Goal: Book appointment/travel/reservation

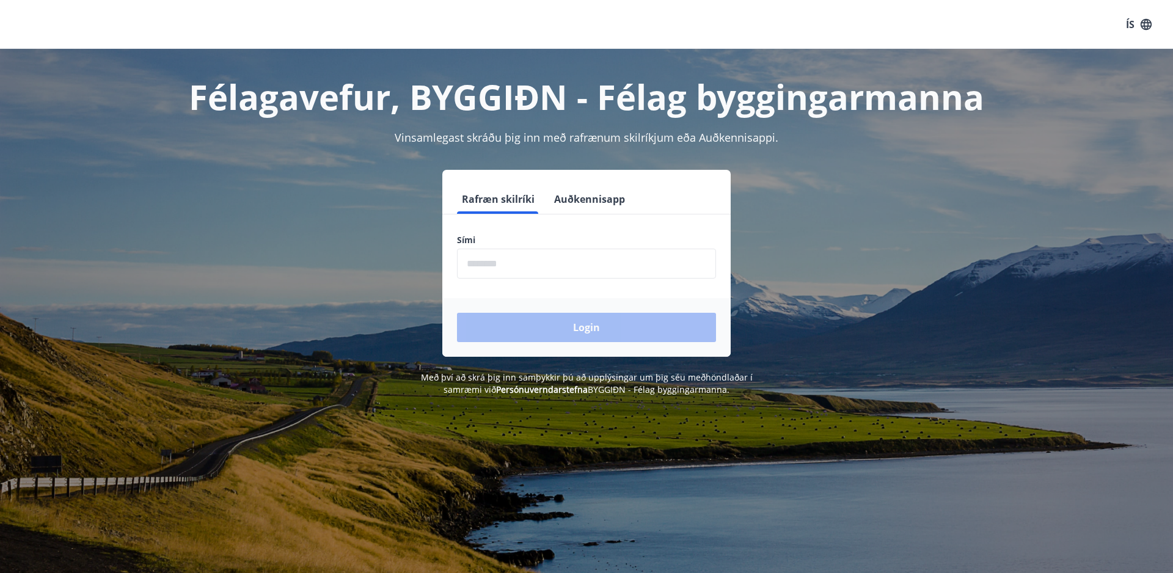
scroll to position [-1, 1]
click at [474, 268] on input "phone" at bounding box center [586, 264] width 259 height 30
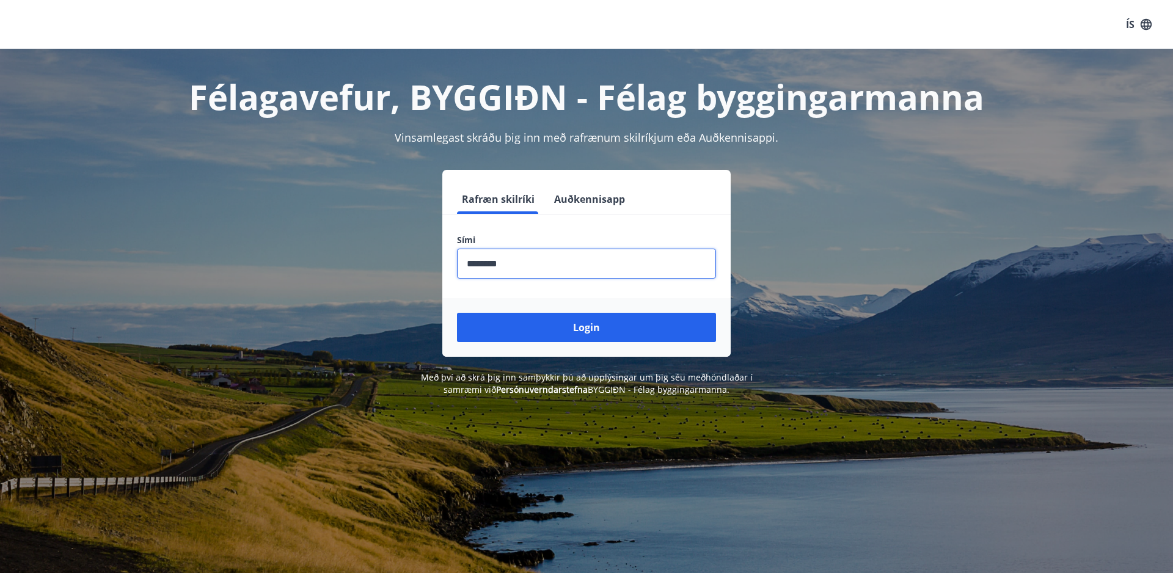
type input "********"
click at [587, 327] on button "Login" at bounding box center [586, 327] width 259 height 29
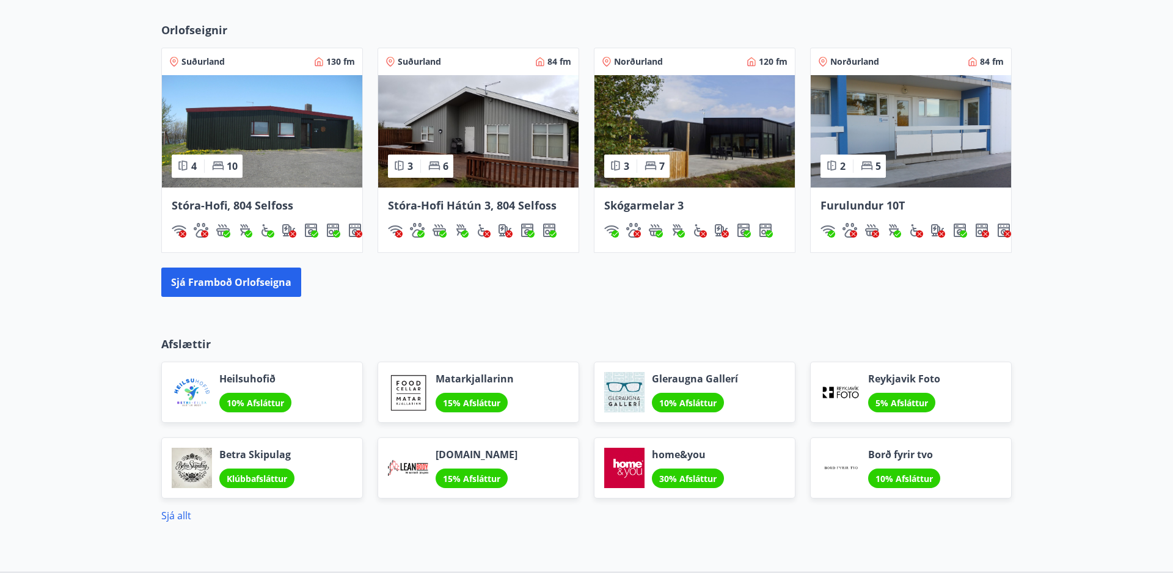
scroll to position [716, 0]
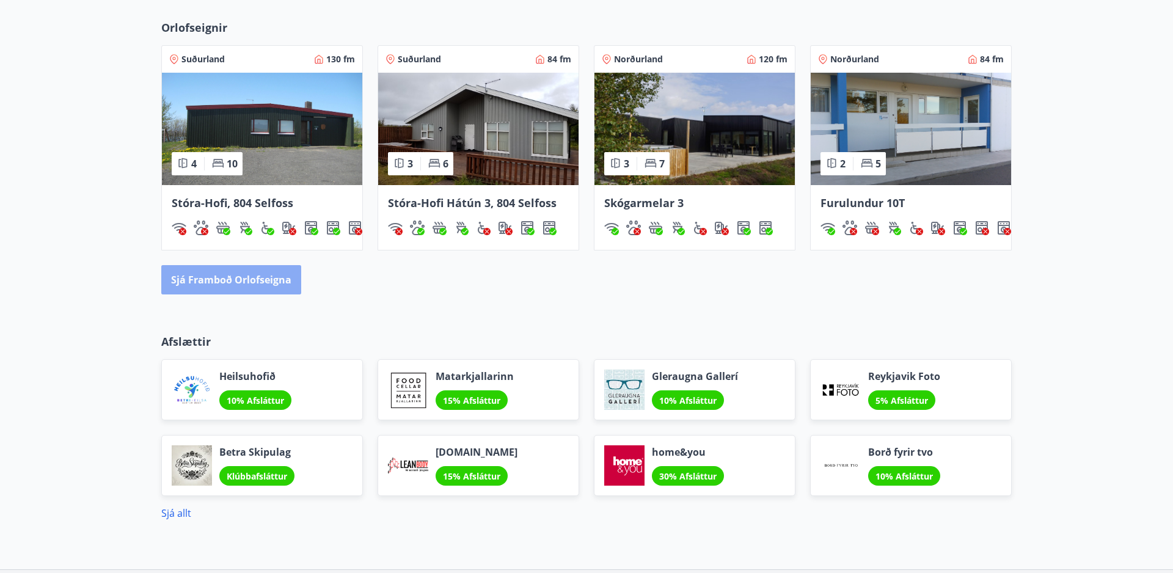
click at [239, 280] on button "Sjá framboð orlofseigna" at bounding box center [231, 279] width 140 height 29
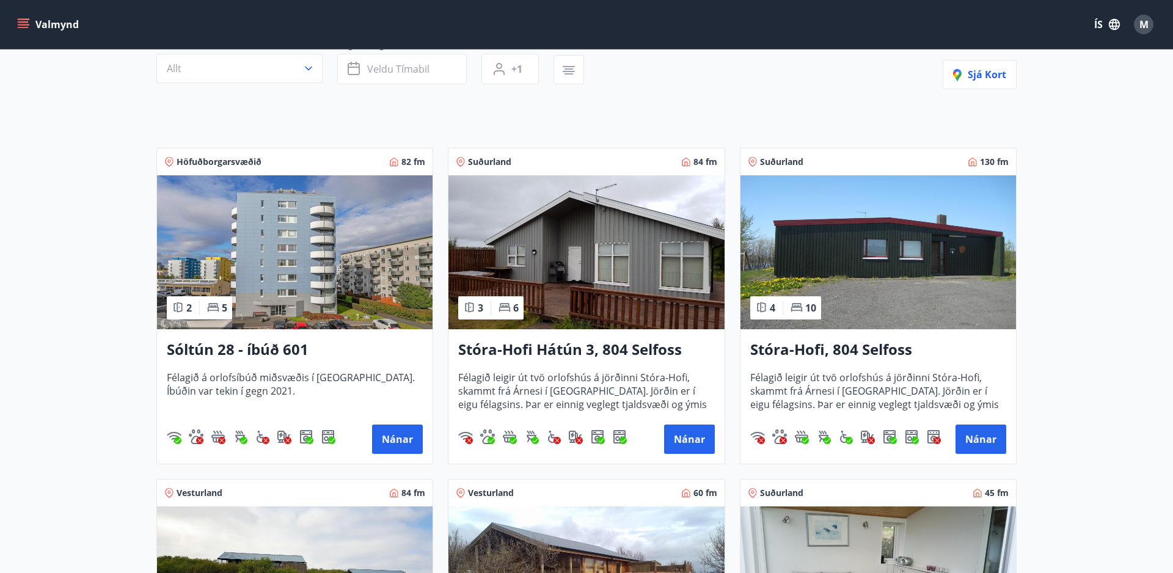
scroll to position [136, 0]
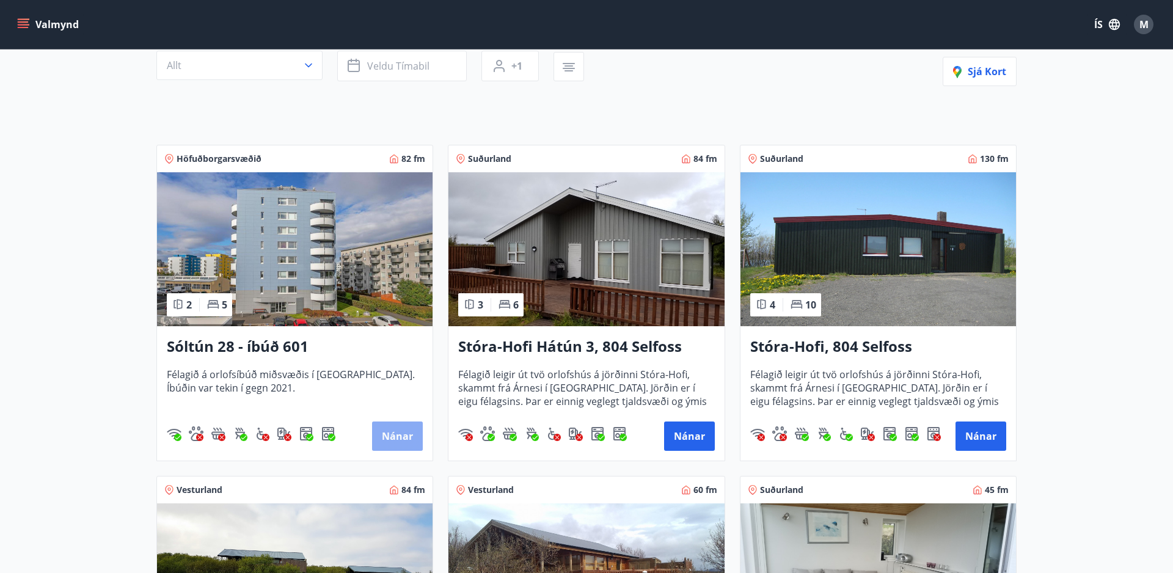
click at [400, 435] on button "Nánar" at bounding box center [397, 436] width 51 height 29
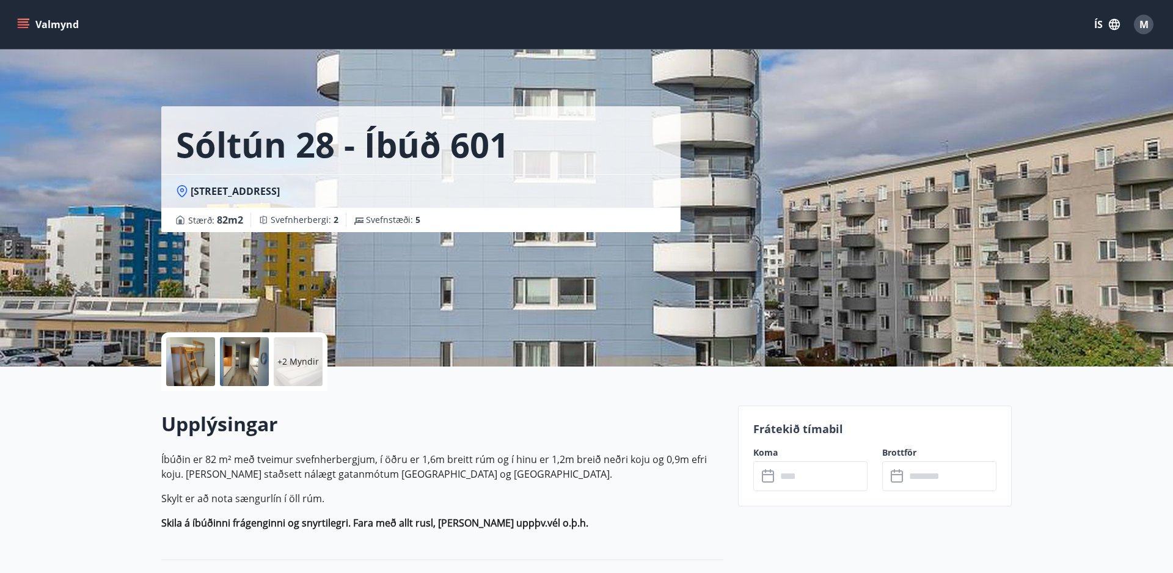
click at [767, 474] on icon at bounding box center [768, 474] width 12 height 1
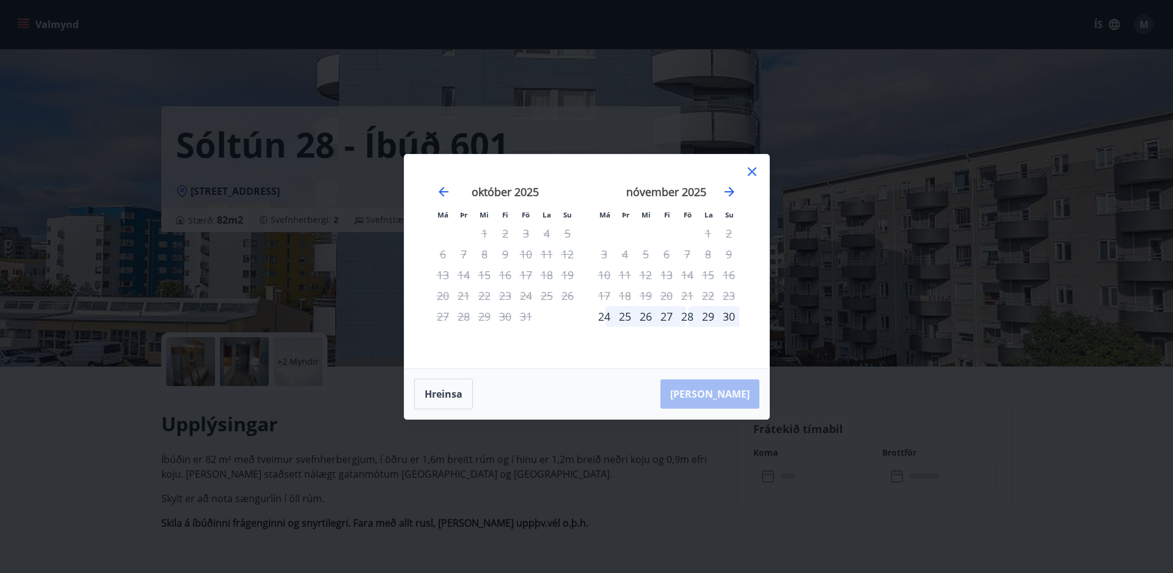
click at [604, 255] on div "3" at bounding box center [604, 254] width 21 height 21
click at [605, 255] on div "3" at bounding box center [604, 254] width 21 height 21
click at [604, 253] on div "3" at bounding box center [604, 254] width 21 height 21
click at [734, 255] on div "9" at bounding box center [729, 254] width 21 height 21
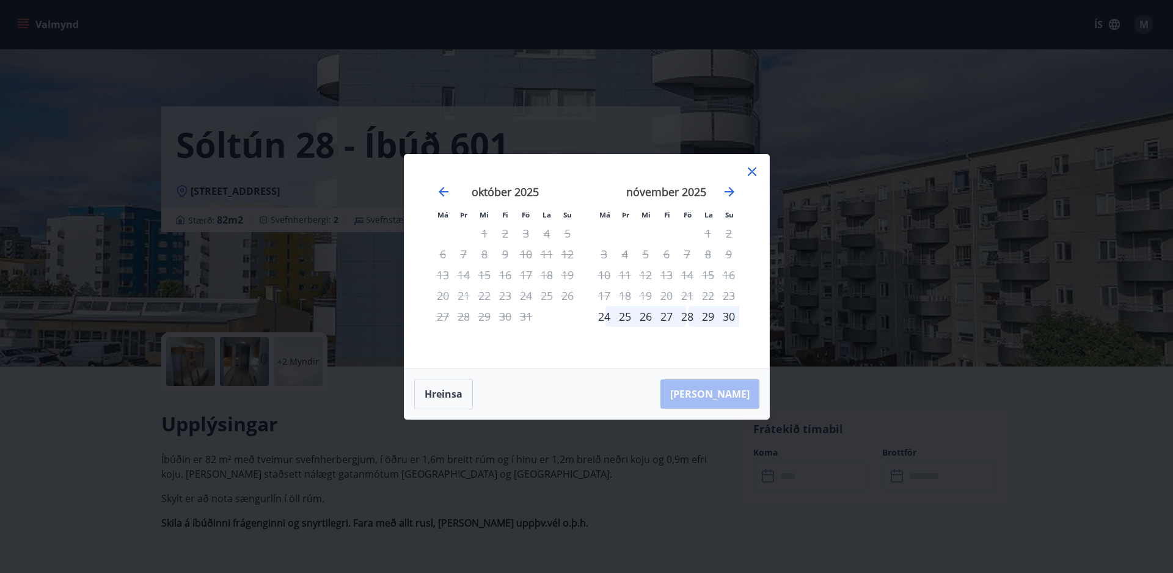
click at [734, 255] on div "9" at bounding box center [729, 254] width 21 height 21
click at [601, 254] on div "3" at bounding box center [604, 254] width 21 height 21
drag, startPoint x: 611, startPoint y: 253, endPoint x: 712, endPoint y: 257, distance: 100.9
click at [712, 257] on tr "3 4 5 6 7 8 9" at bounding box center [666, 254] width 145 height 21
click at [740, 398] on div "Hreinsa Taka Frá" at bounding box center [586, 394] width 365 height 50
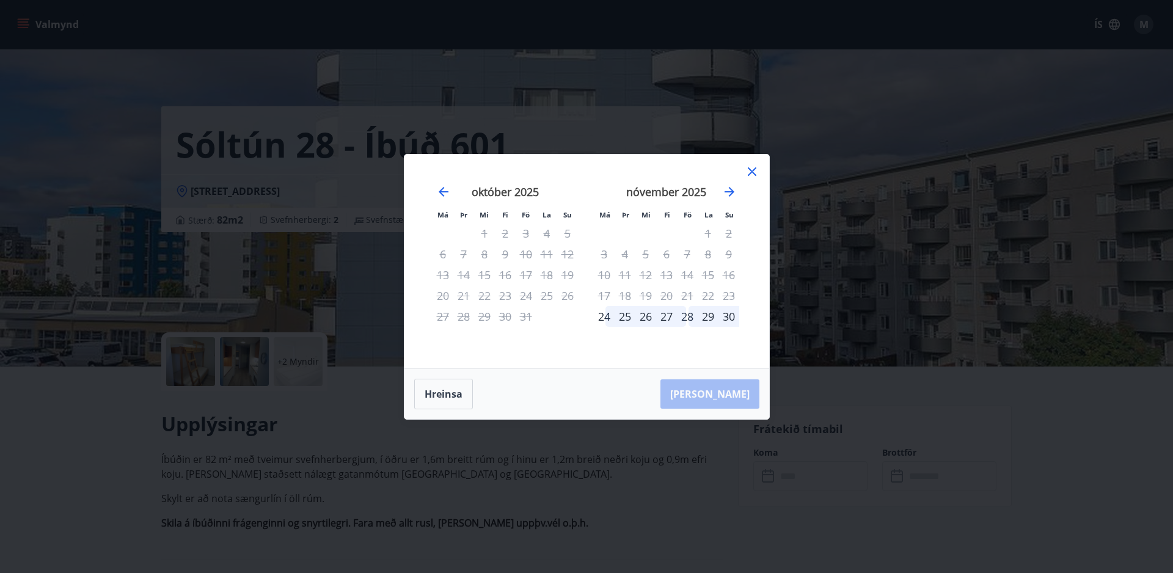
click at [755, 170] on icon at bounding box center [752, 171] width 15 height 15
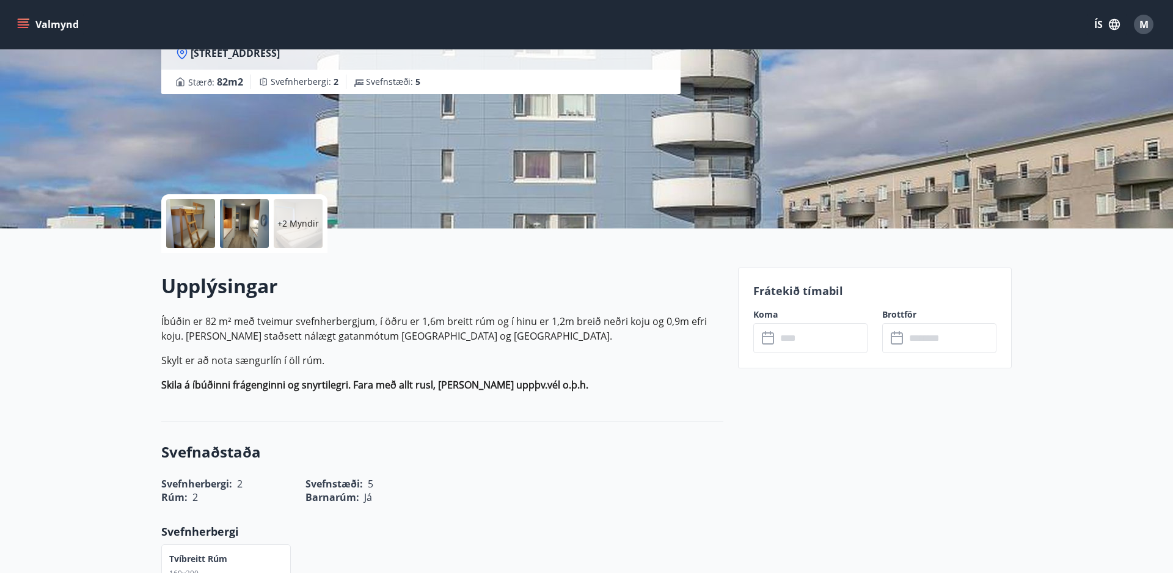
scroll to position [138, 0]
click at [791, 341] on input "text" at bounding box center [822, 338] width 91 height 30
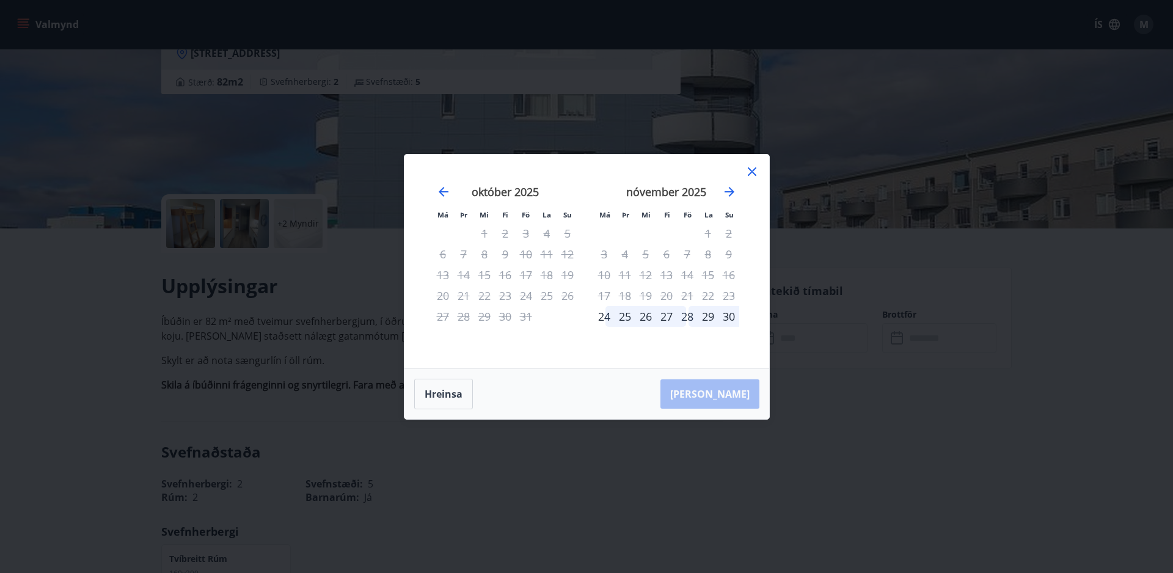
click at [603, 255] on div "3" at bounding box center [604, 254] width 21 height 21
click at [753, 169] on icon at bounding box center [752, 171] width 15 height 15
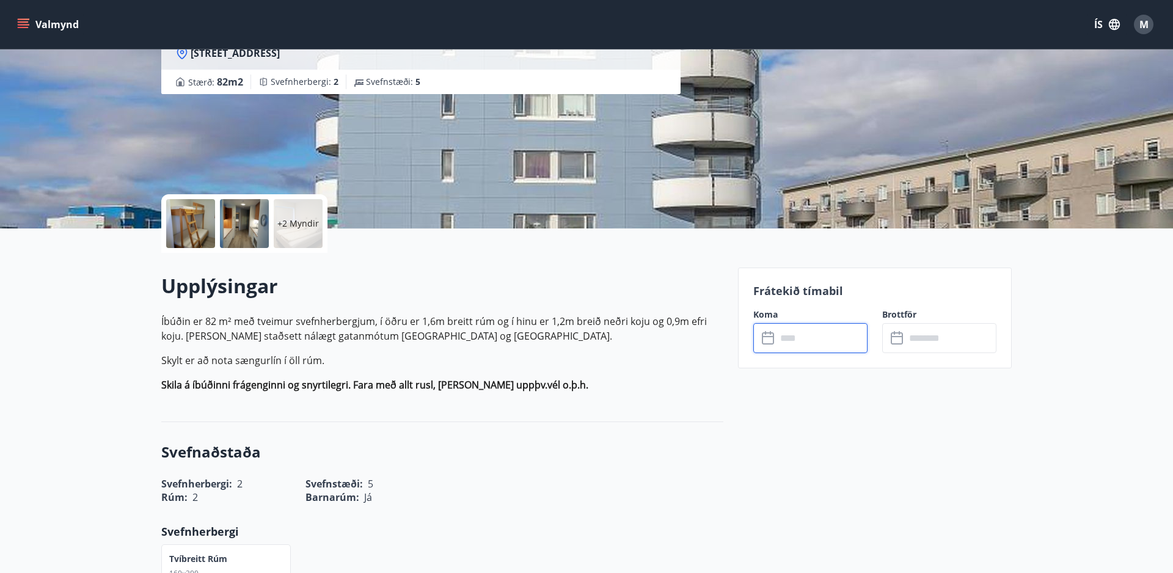
click at [780, 342] on input "text" at bounding box center [822, 338] width 91 height 30
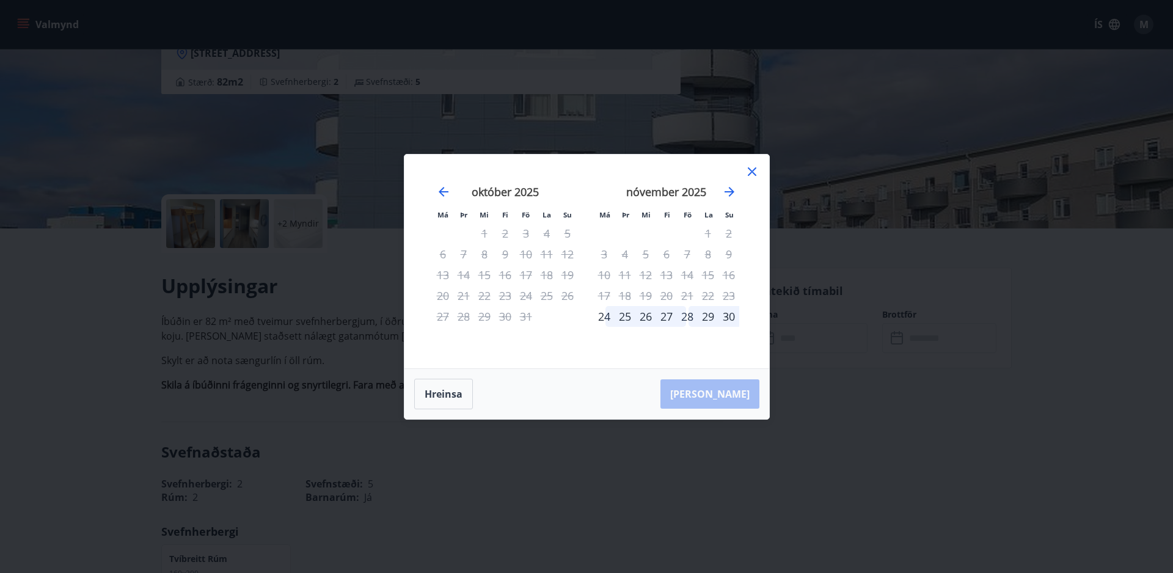
click at [601, 252] on div "3" at bounding box center [604, 254] width 21 height 21
click at [750, 172] on icon at bounding box center [752, 171] width 15 height 15
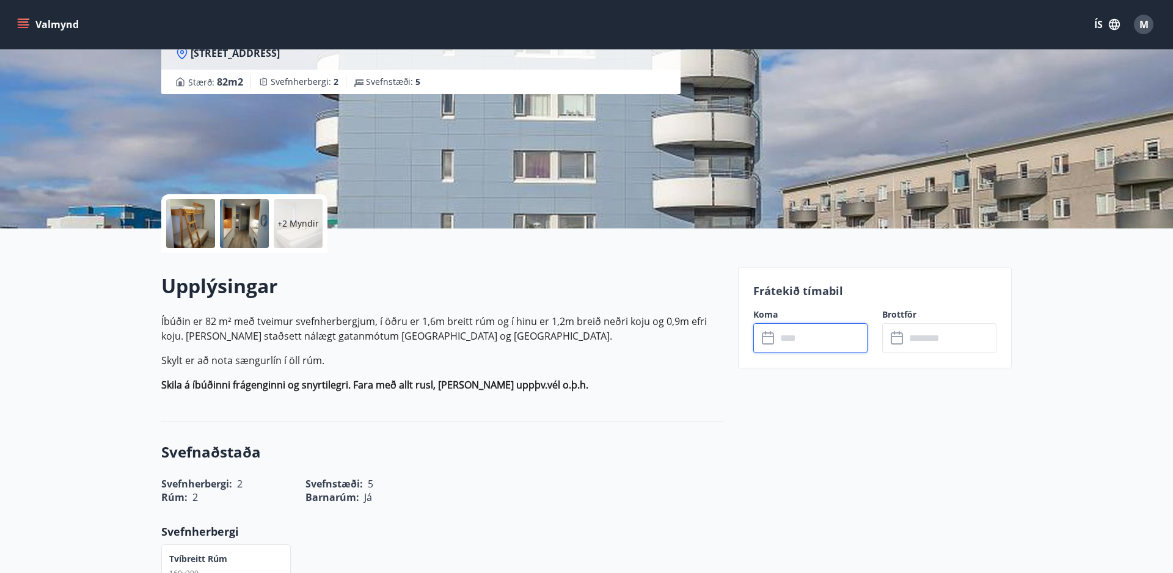
click at [787, 343] on input "text" at bounding box center [822, 338] width 91 height 30
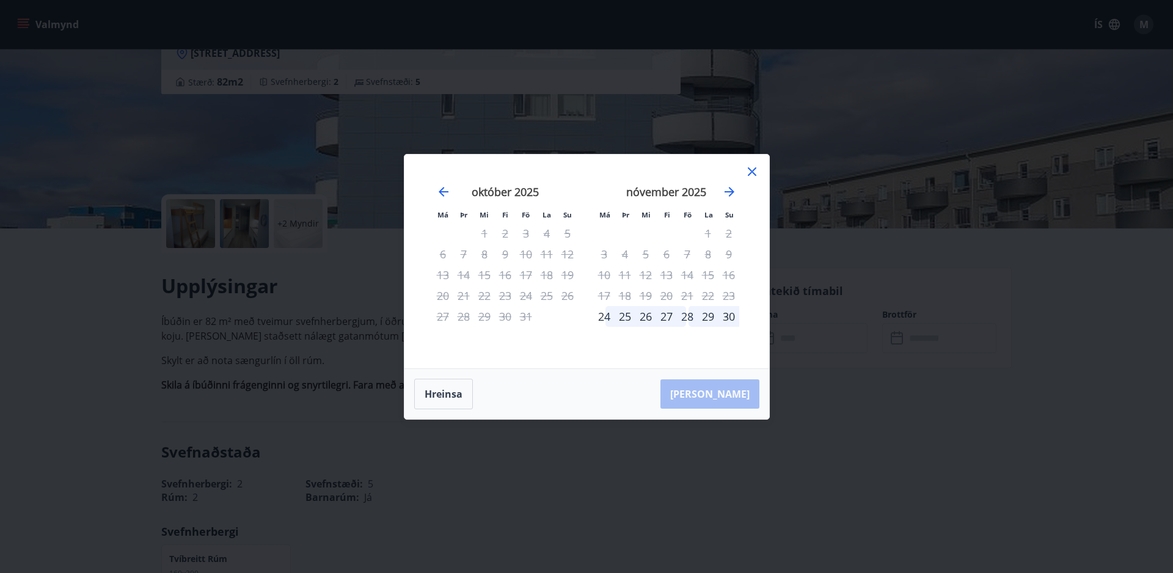
click at [602, 256] on div "3" at bounding box center [604, 254] width 21 height 21
click at [736, 394] on div "Hreinsa Taka Frá" at bounding box center [586, 394] width 365 height 50
click at [604, 255] on div "3" at bounding box center [604, 254] width 21 height 21
click at [755, 168] on icon at bounding box center [752, 171] width 9 height 9
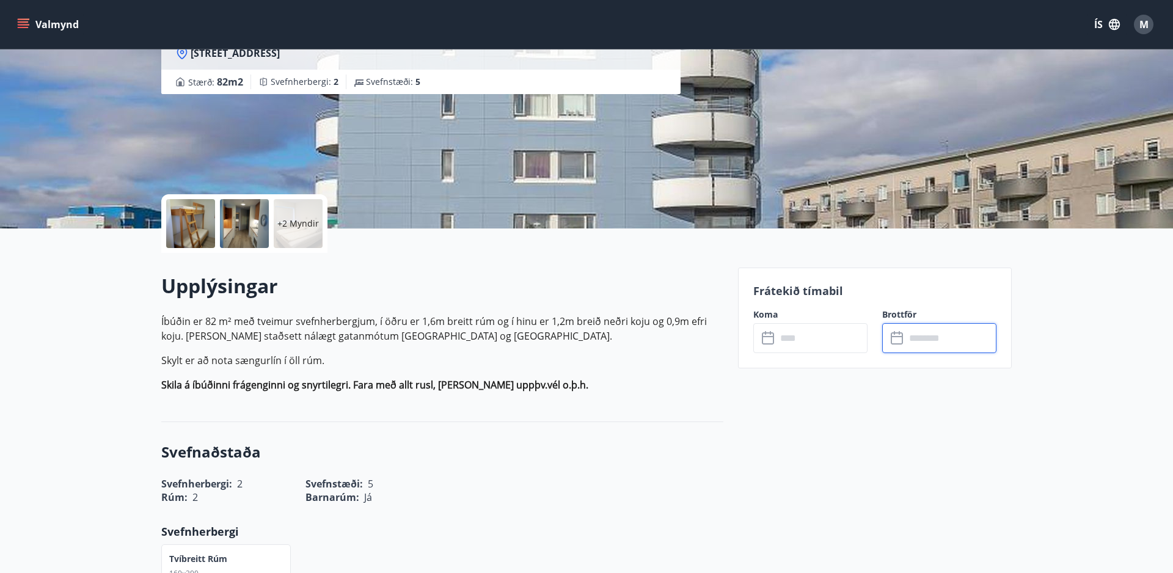
click at [905, 339] on input "text" at bounding box center [950, 338] width 91 height 30
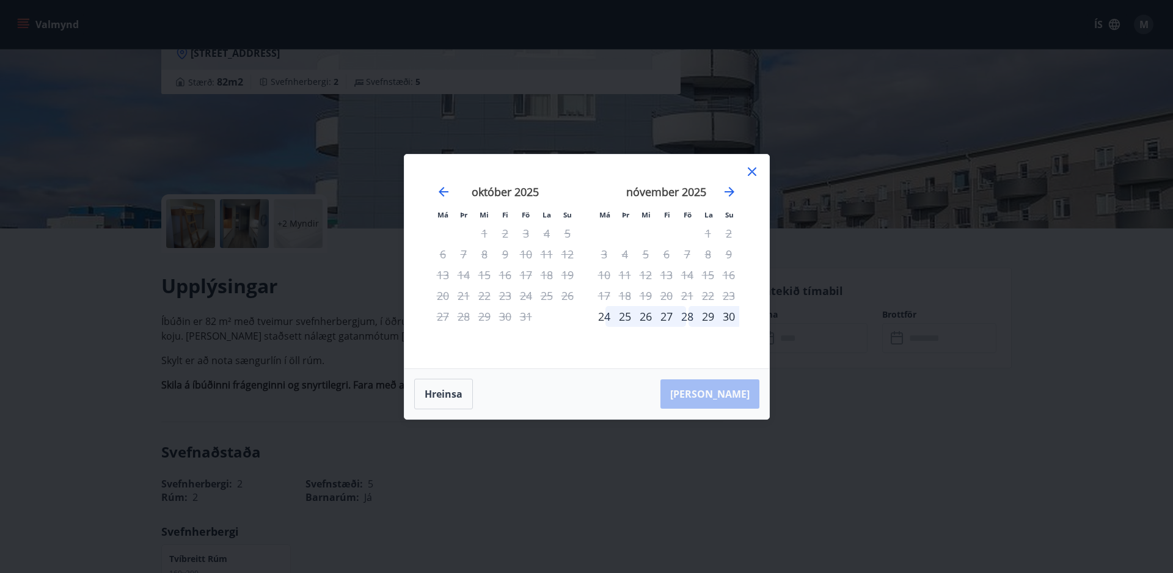
click at [729, 254] on div "9" at bounding box center [729, 254] width 21 height 21
click at [754, 169] on icon at bounding box center [752, 171] width 9 height 9
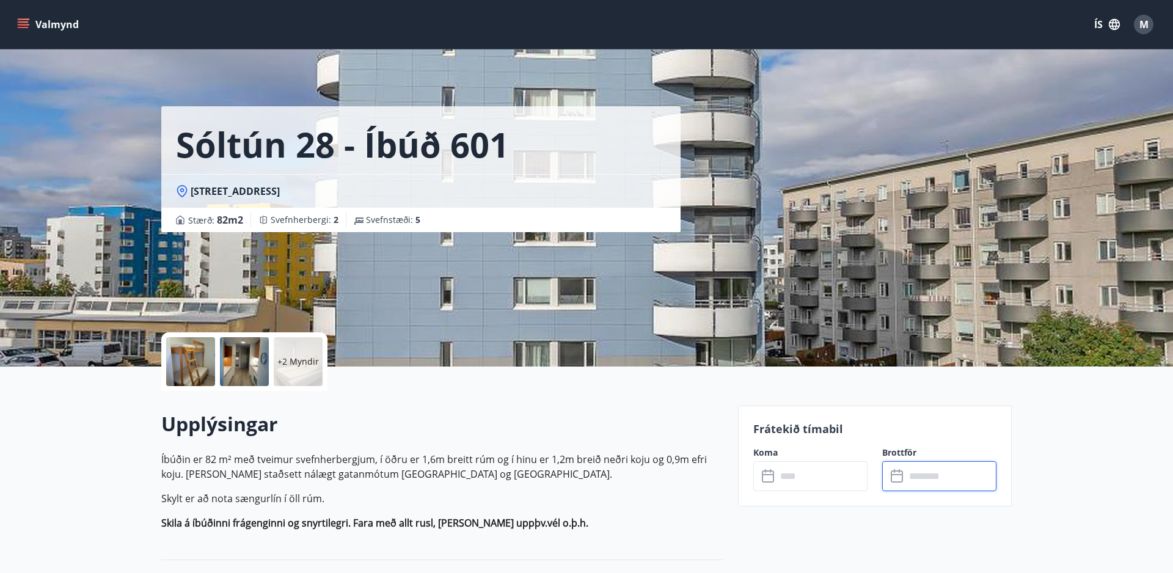
scroll to position [0, 1]
click at [51, 23] on button "Valmynd" at bounding box center [49, 24] width 69 height 22
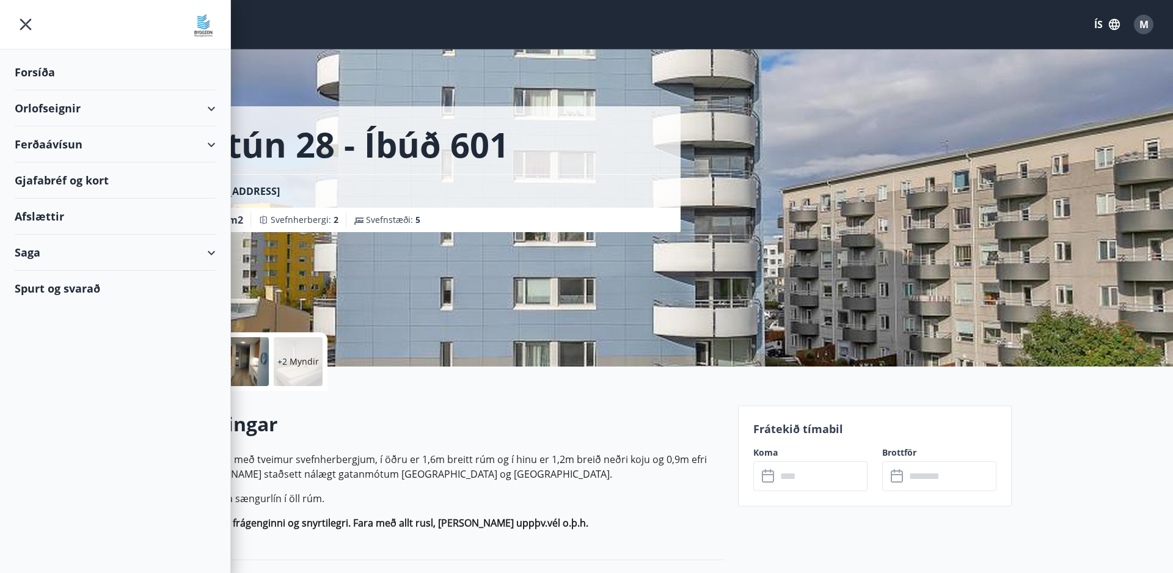
scroll to position [1, 1]
click at [45, 68] on div "Forsíða" at bounding box center [115, 72] width 201 height 36
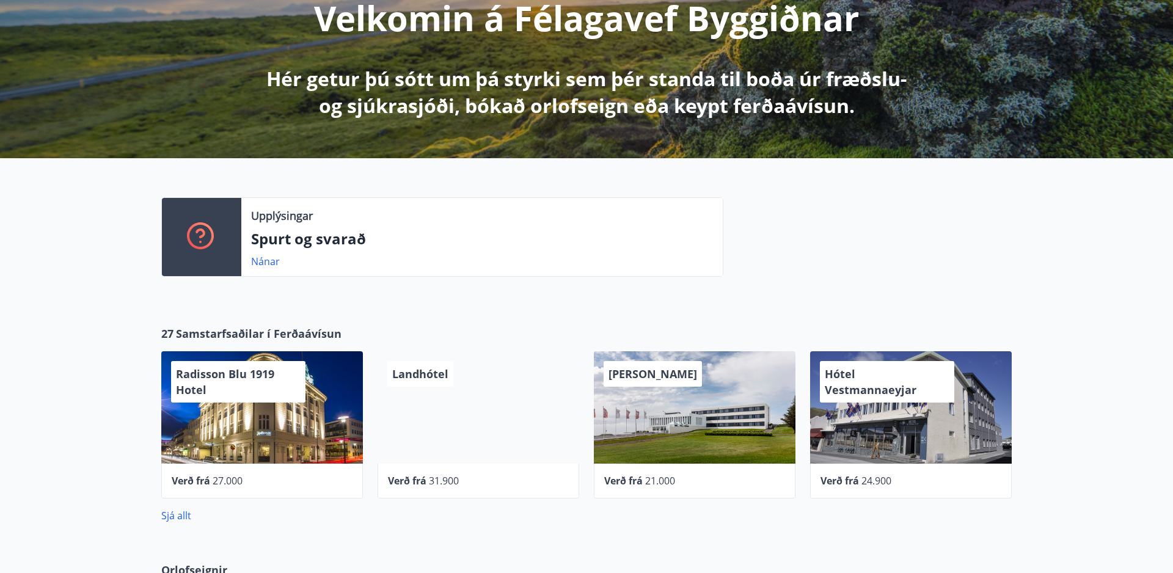
scroll to position [174, 0]
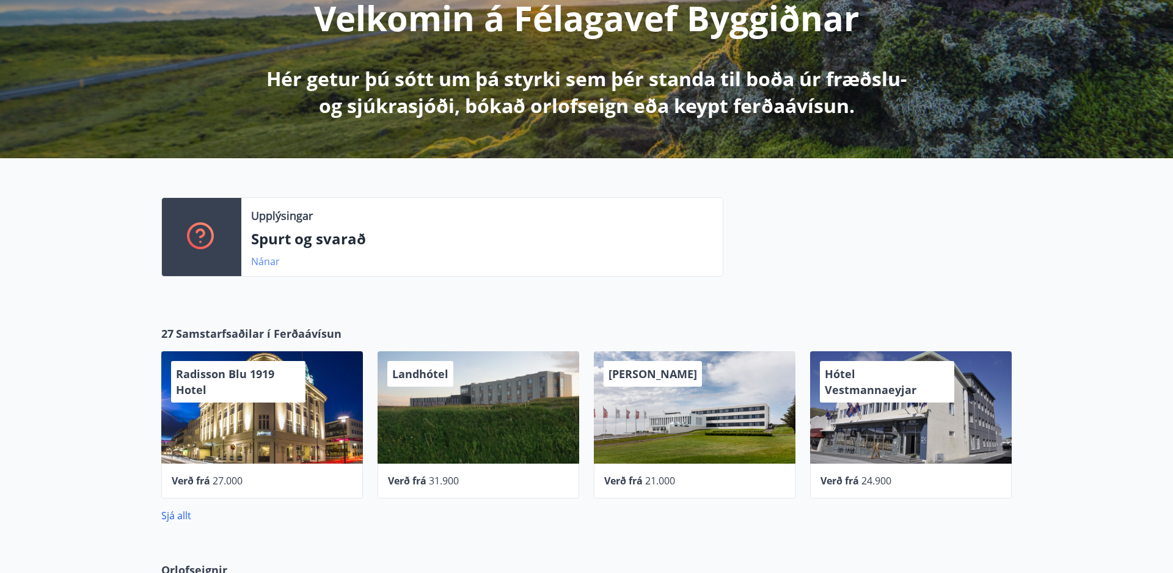
click at [260, 262] on link "Nánar" at bounding box center [265, 261] width 29 height 13
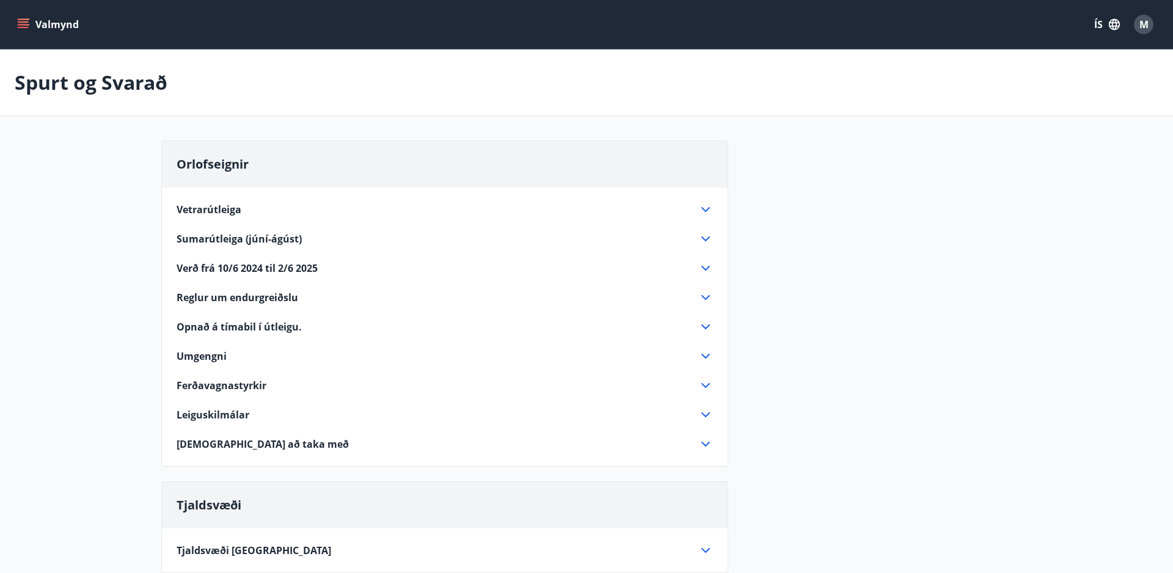
scroll to position [0, 1]
click at [57, 21] on button "Valmynd" at bounding box center [49, 24] width 69 height 22
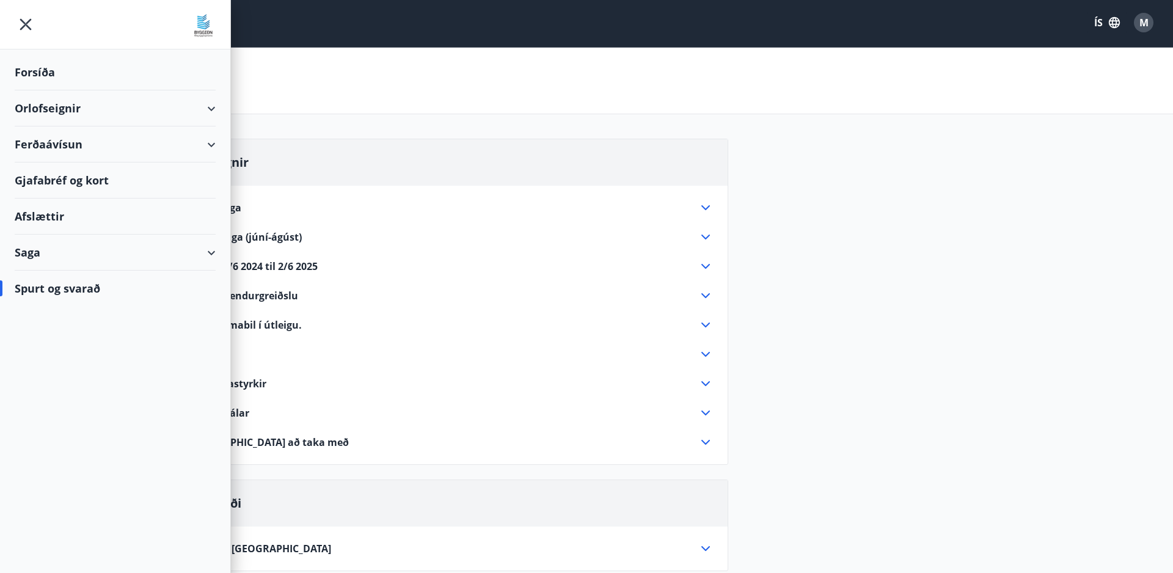
scroll to position [1, 1]
click at [57, 109] on div "Orlofseignir" at bounding box center [115, 108] width 201 height 36
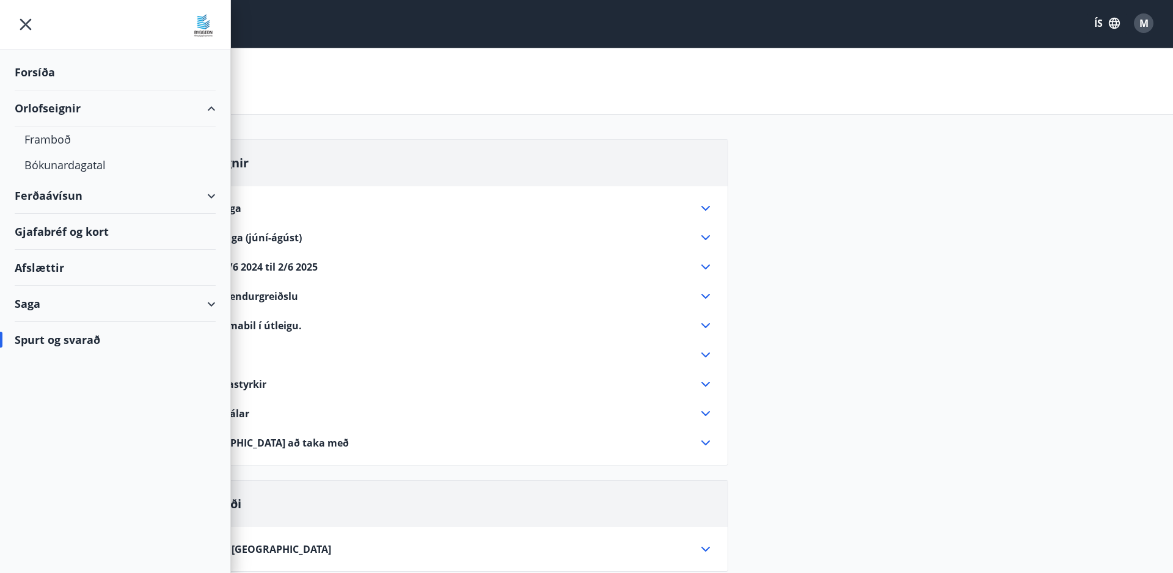
scroll to position [2, 0]
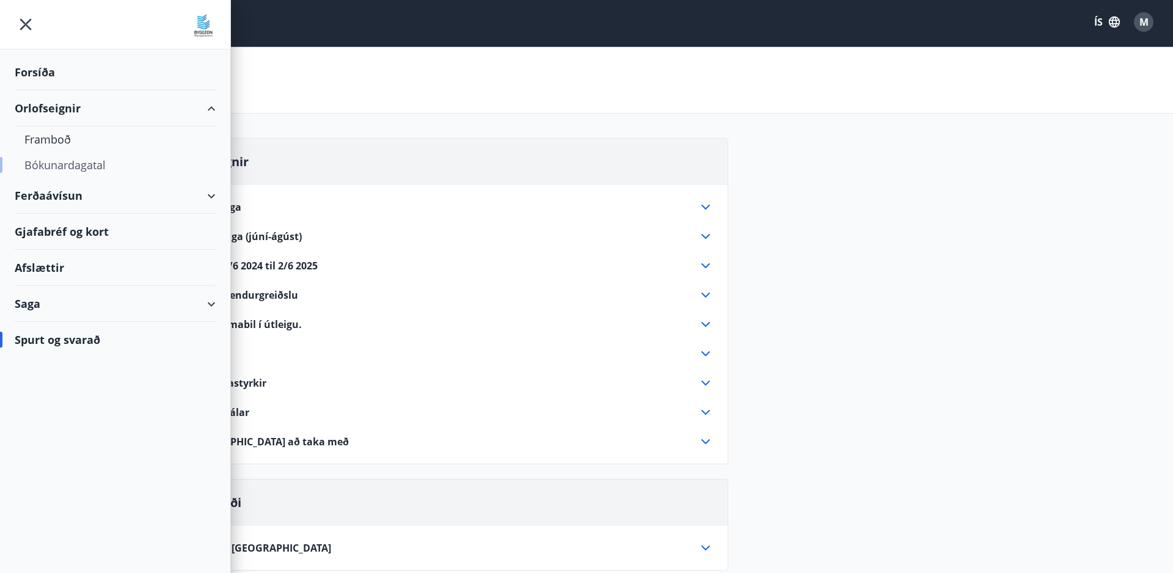
click at [68, 163] on div "Bókunardagatal" at bounding box center [114, 165] width 181 height 26
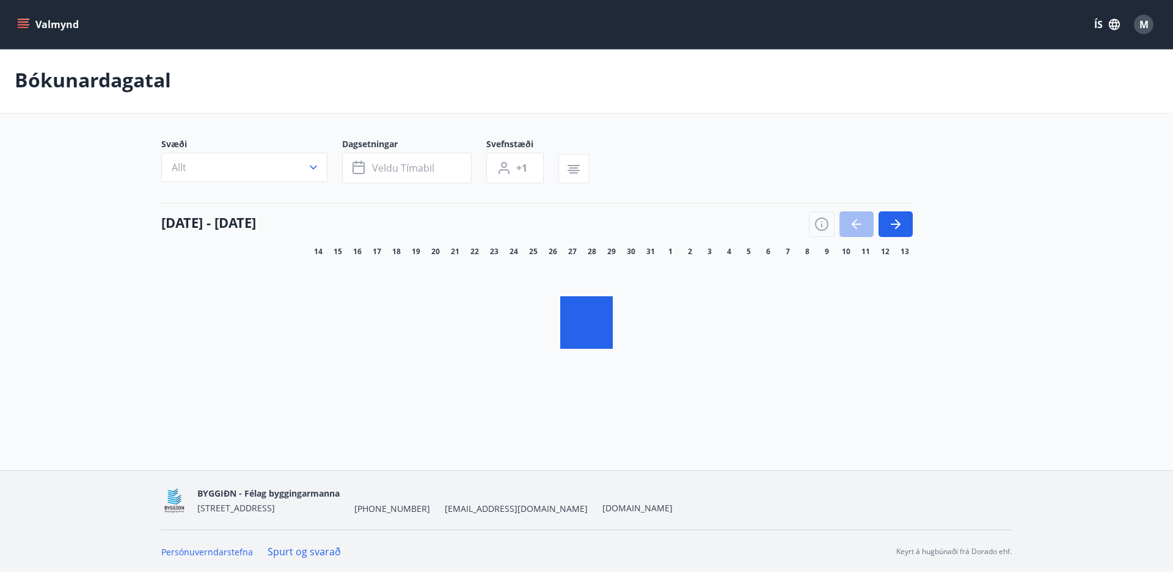
scroll to position [2, 0]
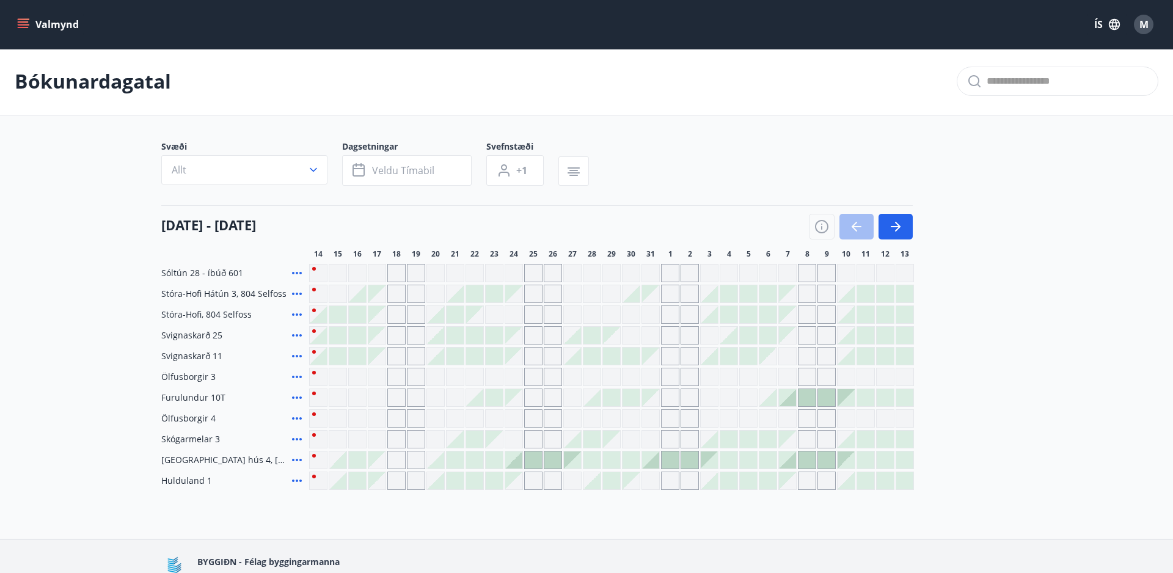
click at [707, 269] on div "Gráir dagar eru ekki bókanlegir" at bounding box center [709, 273] width 18 height 18
click at [900, 226] on icon "button" at bounding box center [897, 227] width 5 height 10
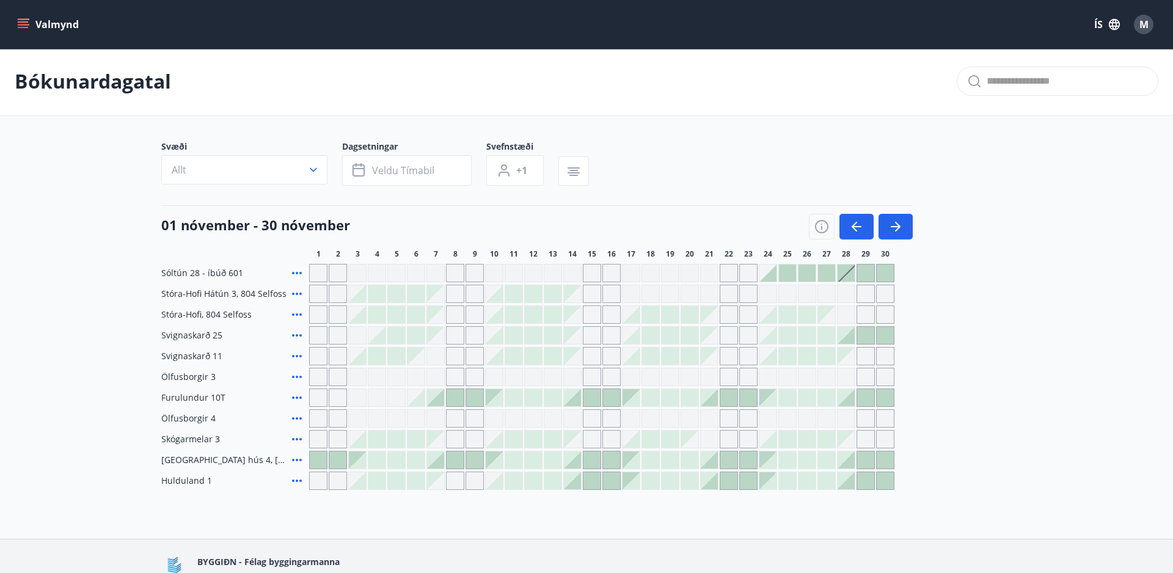
click at [295, 271] on icon at bounding box center [297, 273] width 15 height 15
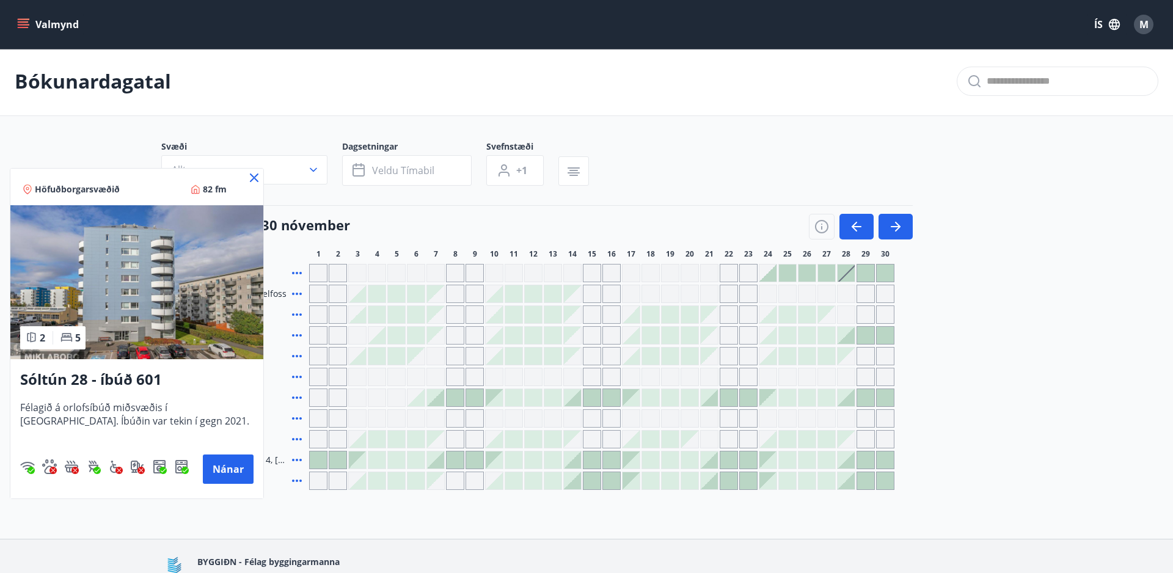
click at [358, 273] on div at bounding box center [586, 286] width 1173 height 573
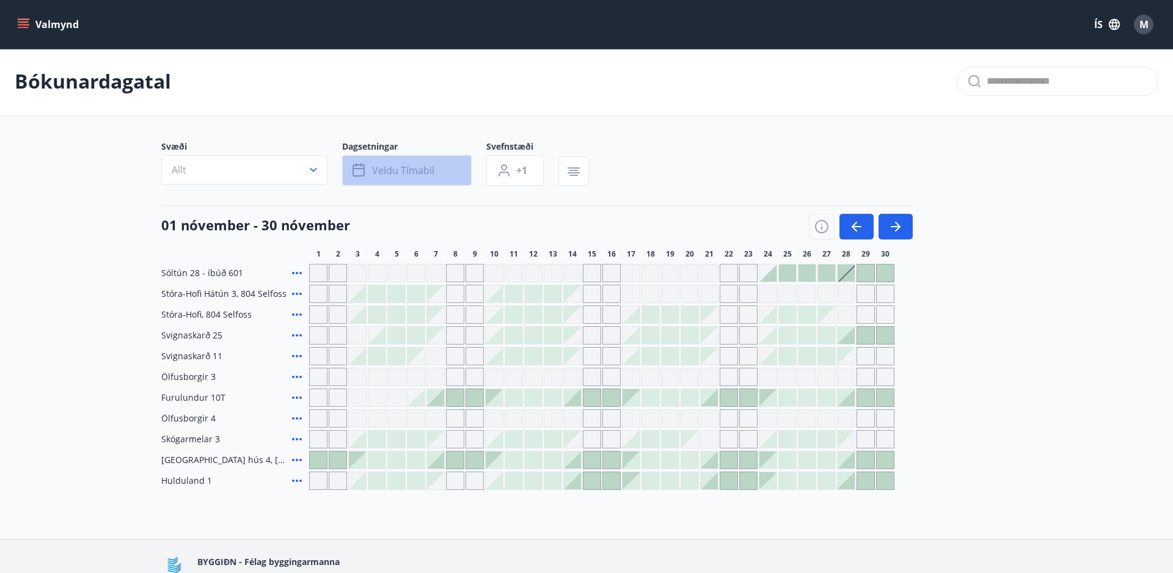
click at [359, 169] on icon "button" at bounding box center [359, 168] width 12 height 1
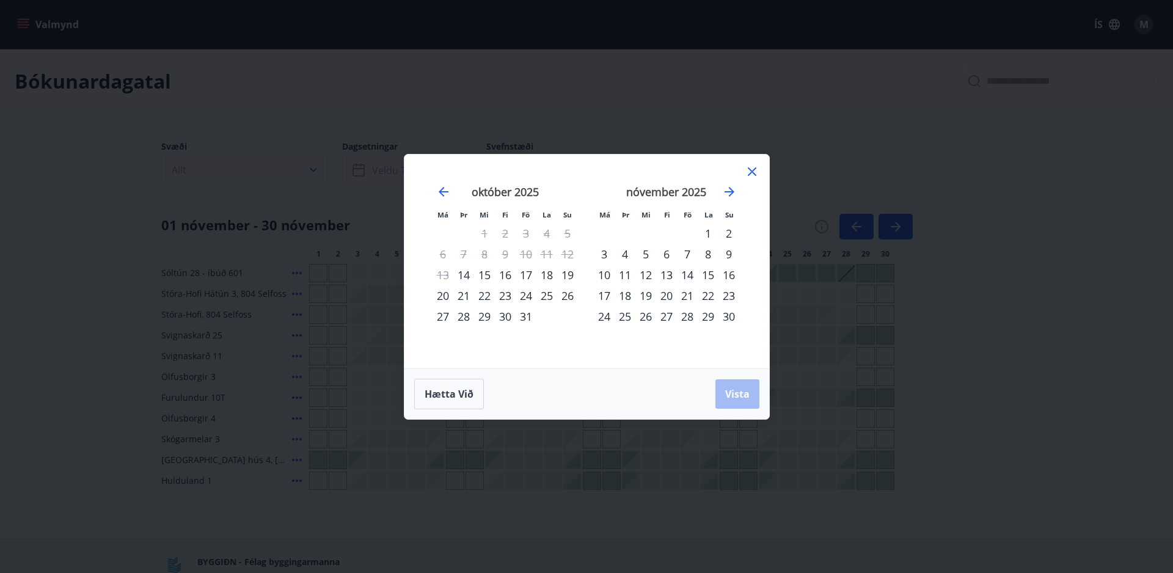
click at [604, 251] on div "3" at bounding box center [604, 254] width 21 height 21
click at [730, 252] on div "9" at bounding box center [729, 254] width 21 height 21
click at [730, 393] on span "Vista" at bounding box center [737, 393] width 24 height 13
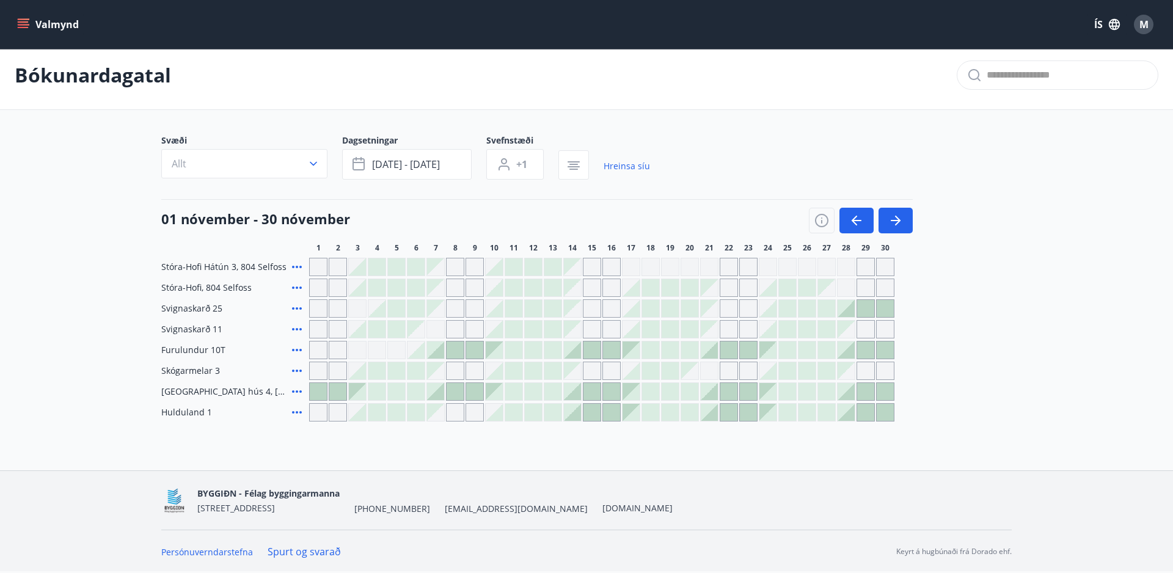
scroll to position [8, 0]
click at [52, 19] on button "Valmynd" at bounding box center [49, 24] width 69 height 22
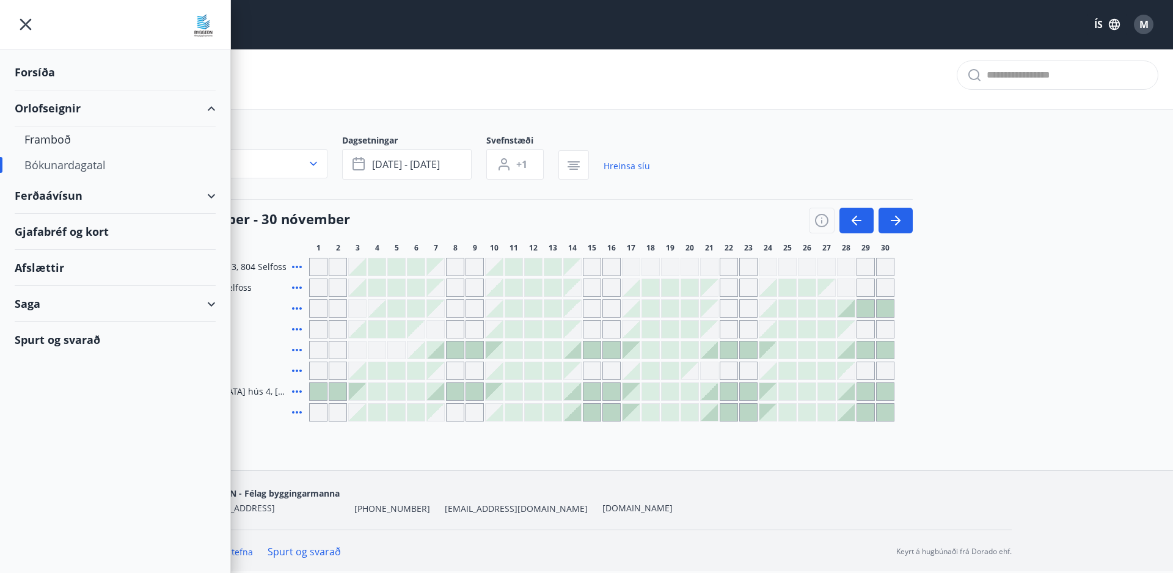
click at [51, 75] on div "Forsíða" at bounding box center [115, 72] width 201 height 36
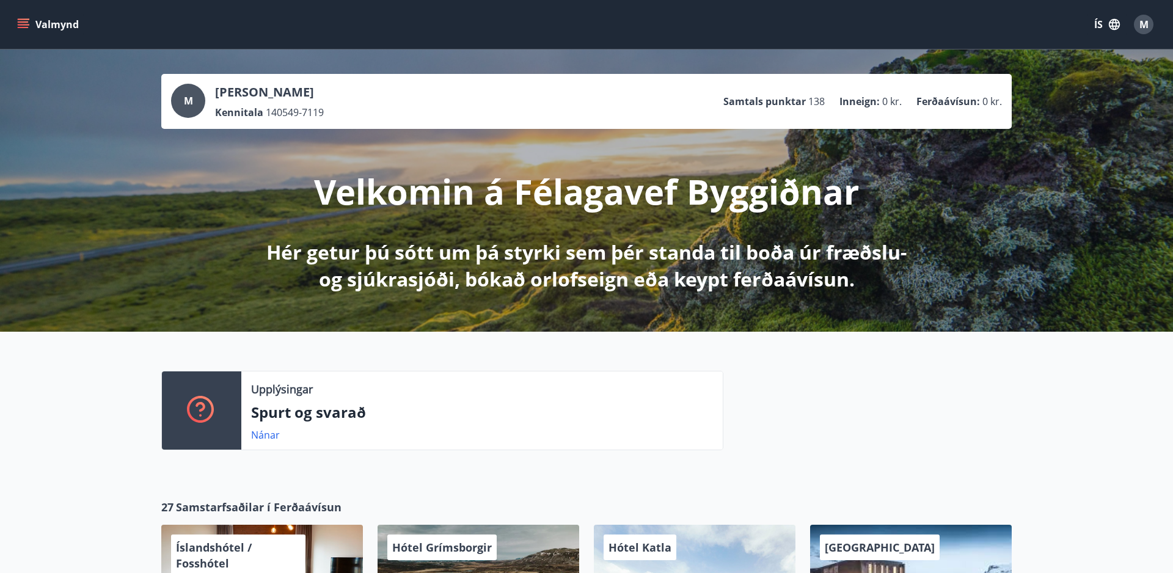
click at [49, 21] on button "Valmynd" at bounding box center [49, 24] width 69 height 22
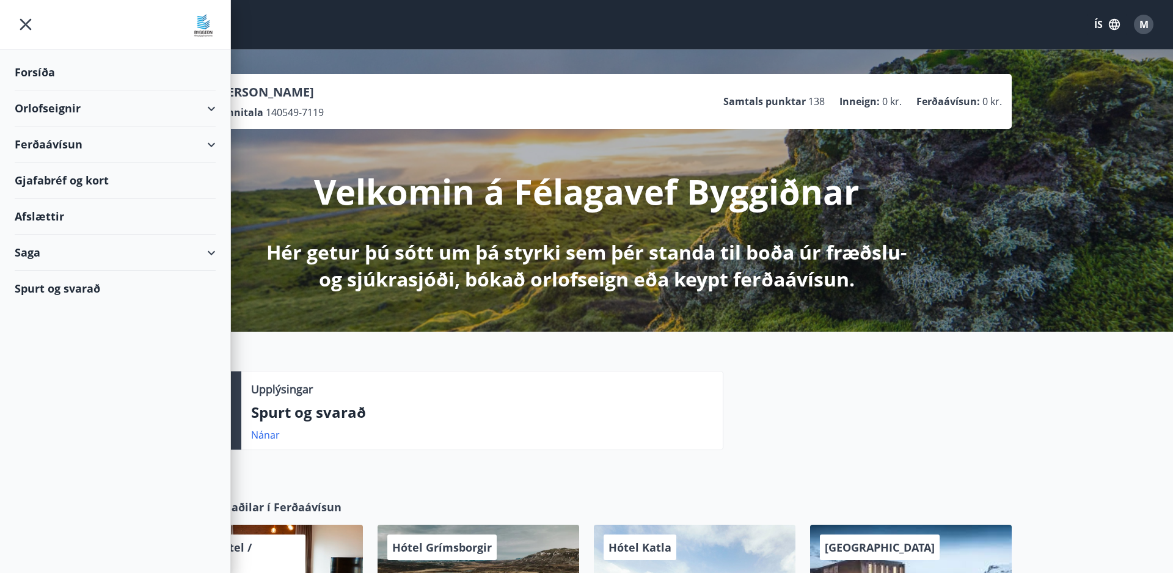
click at [70, 108] on div "Orlofseignir" at bounding box center [115, 108] width 201 height 36
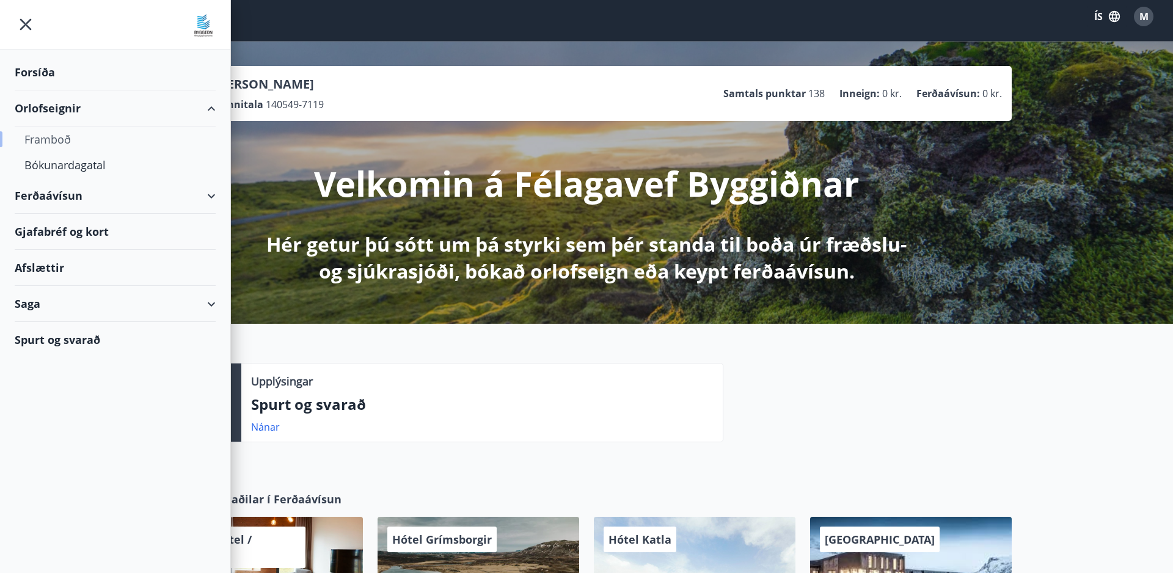
scroll to position [8, 1]
click at [67, 139] on div "Framboð" at bounding box center [114, 139] width 181 height 26
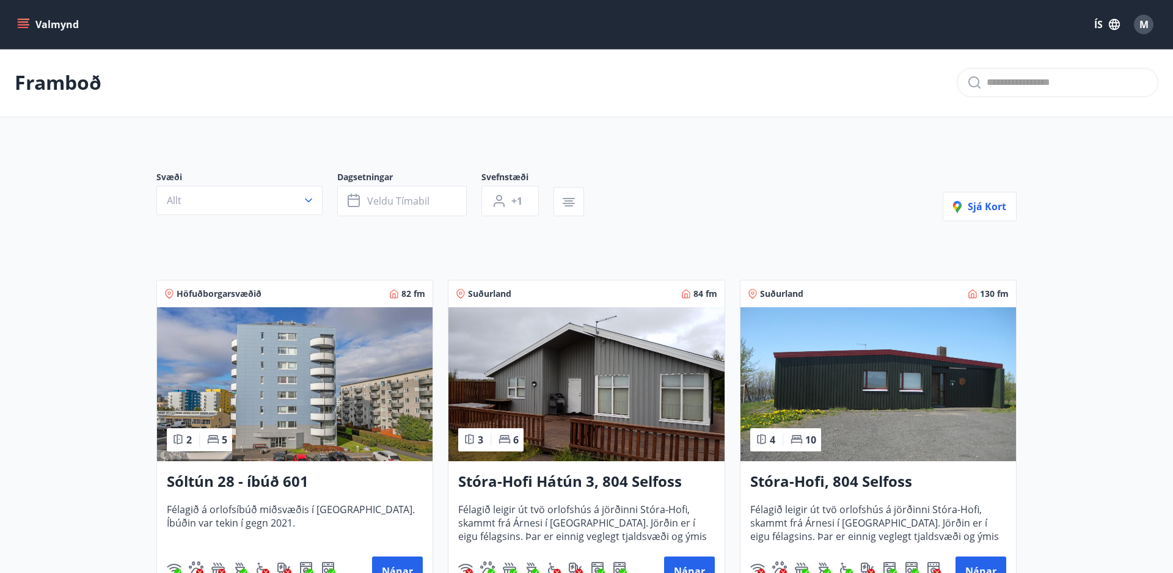
click at [353, 325] on img at bounding box center [295, 384] width 276 height 154
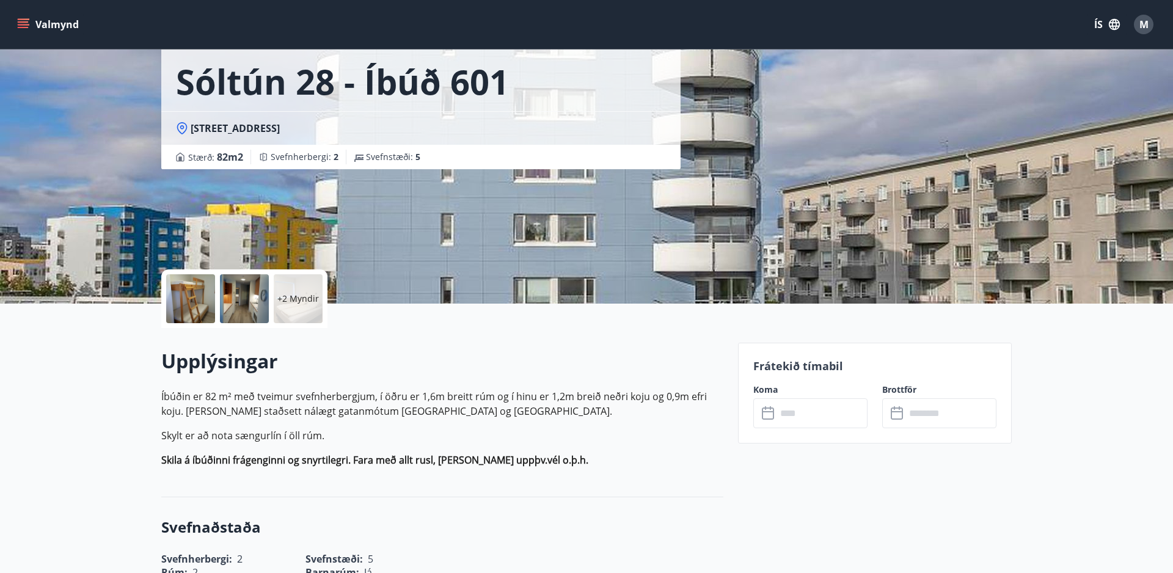
scroll to position [64, 1]
click at [766, 415] on icon at bounding box center [769, 412] width 15 height 15
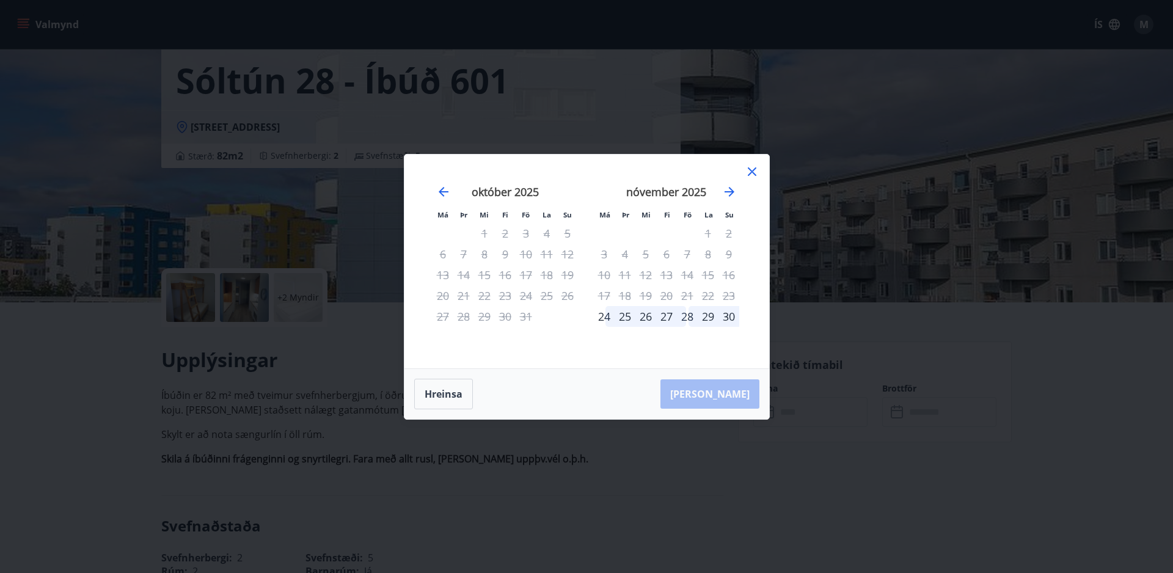
click at [603, 255] on div "3" at bounding box center [604, 254] width 21 height 21
click at [736, 399] on div "Hreinsa Taka Frá" at bounding box center [586, 394] width 365 height 50
click at [750, 170] on icon at bounding box center [752, 171] width 9 height 9
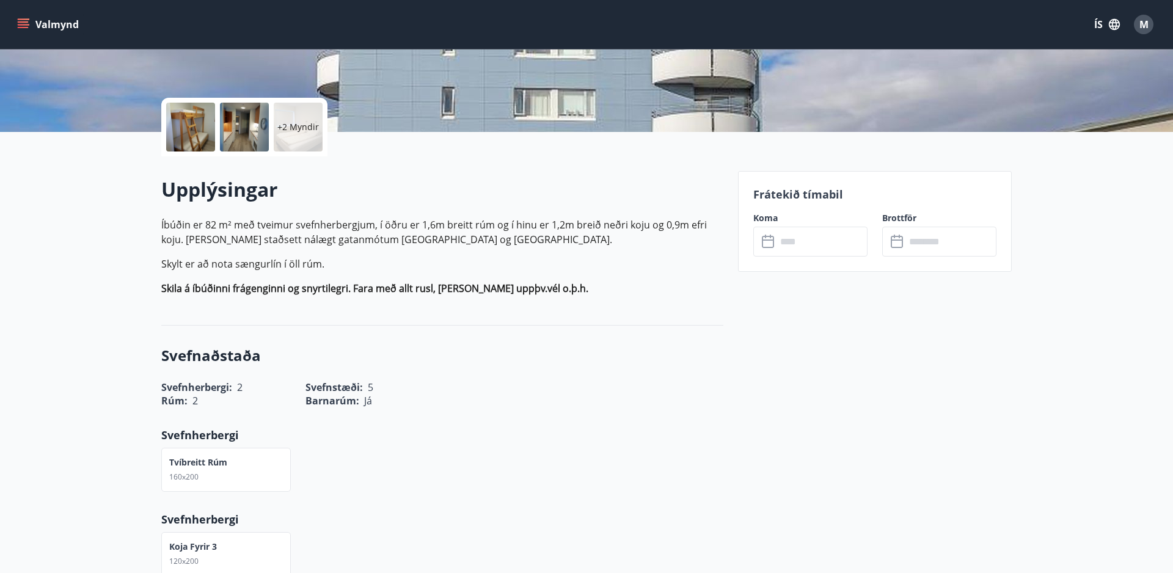
scroll to position [235, 0]
click at [794, 244] on input "text" at bounding box center [822, 242] width 91 height 30
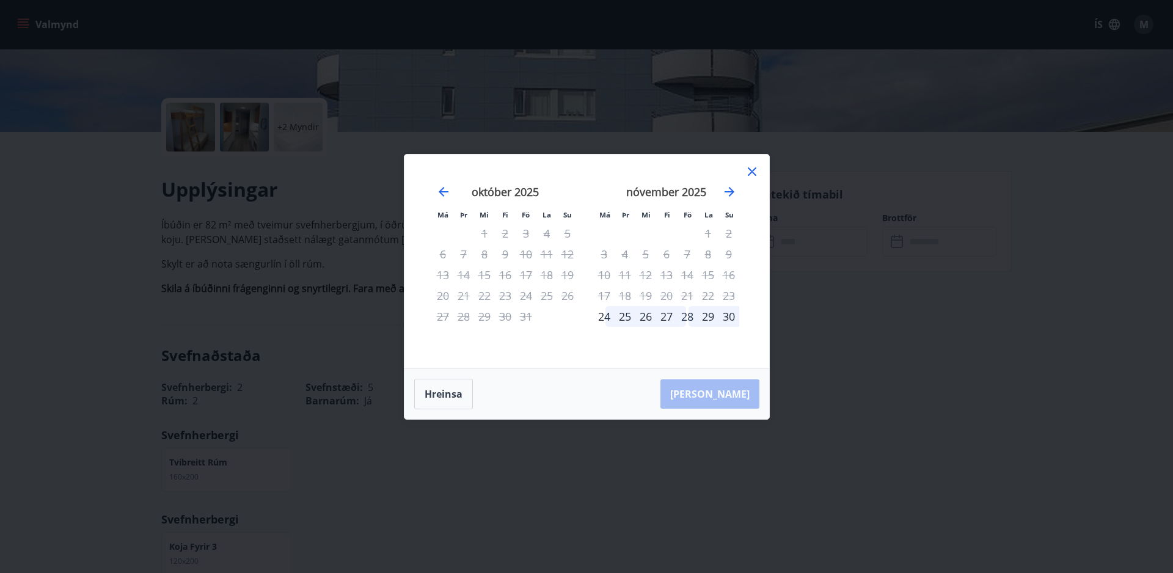
click at [605, 255] on div "3" at bounding box center [604, 254] width 21 height 21
click at [726, 254] on div "9" at bounding box center [729, 254] width 21 height 21
click at [601, 285] on div "Aðeins innritun í boði" at bounding box center [606, 282] width 108 height 32
click at [602, 313] on div "24" at bounding box center [604, 316] width 21 height 21
click at [748, 167] on icon at bounding box center [752, 171] width 9 height 9
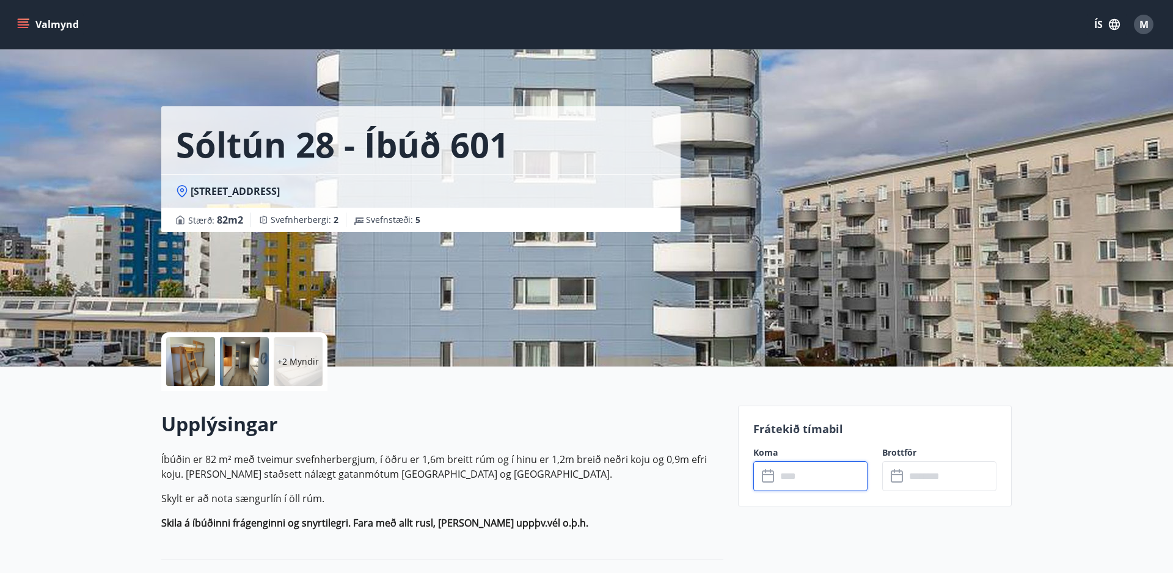
scroll to position [0, 0]
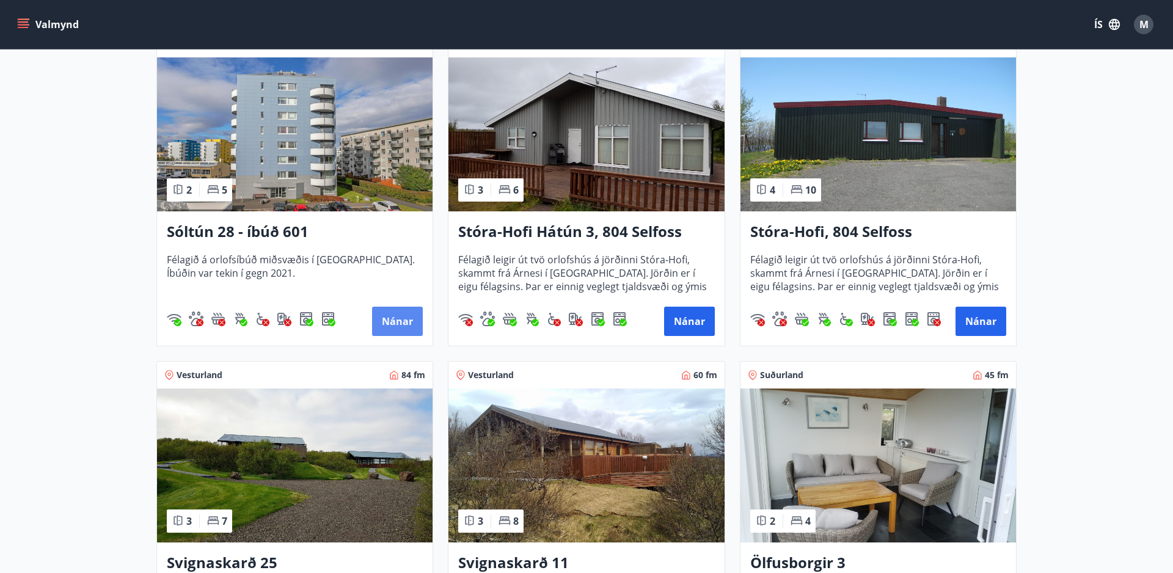
scroll to position [250, 0]
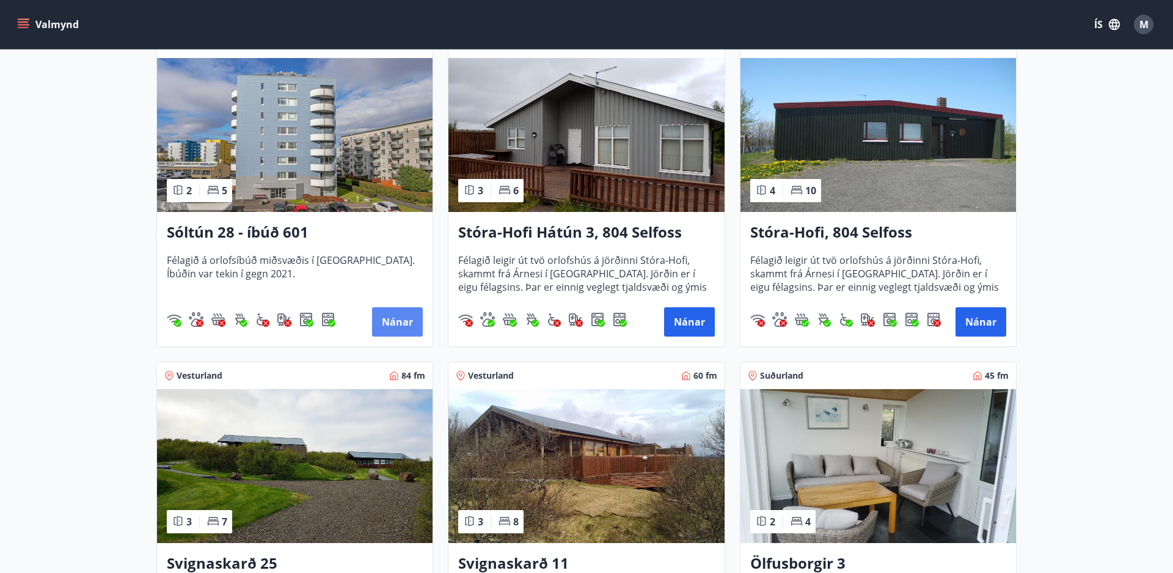
click at [402, 327] on button "Nánar" at bounding box center [397, 321] width 51 height 29
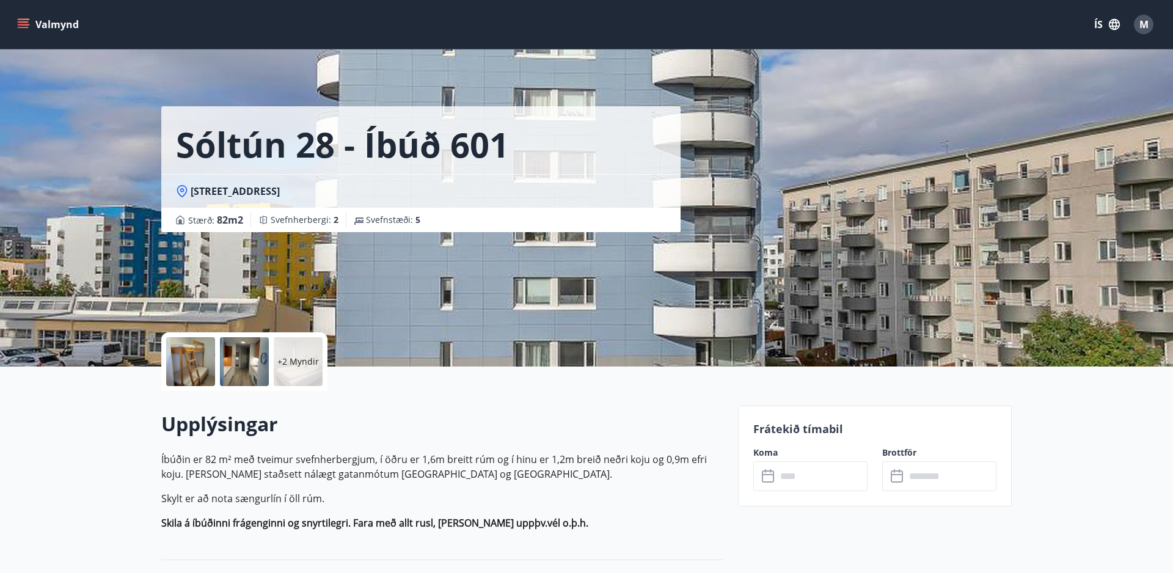
click at [184, 192] on icon at bounding box center [182, 191] width 12 height 12
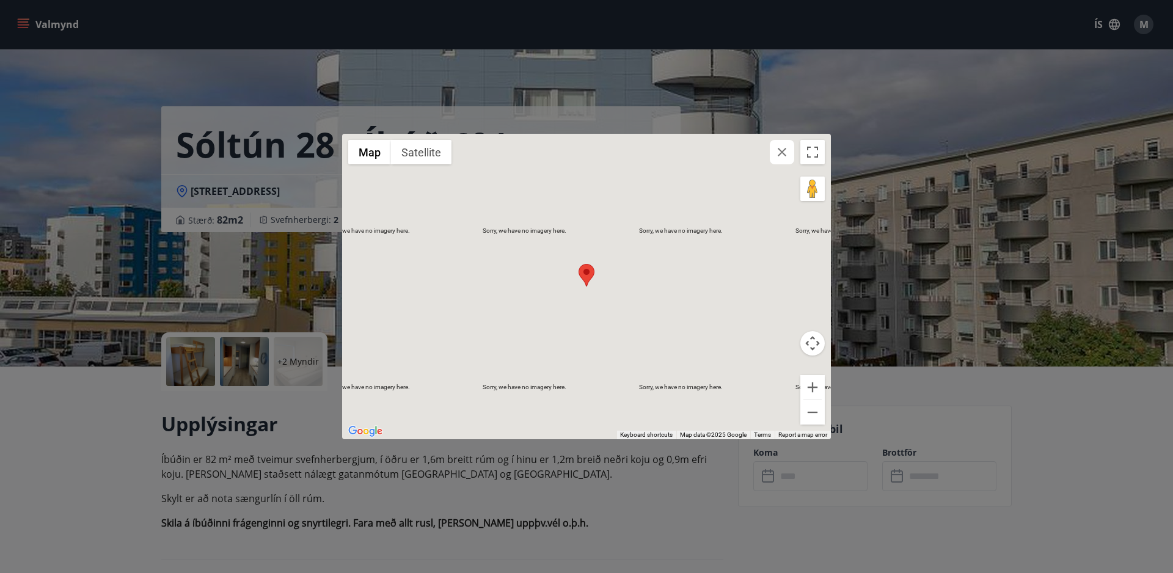
click at [183, 191] on div "← Move left → Move right ↑ Move up ↓ Move down + Zoom in - Zoom out Home Jump l…" at bounding box center [586, 286] width 1173 height 573
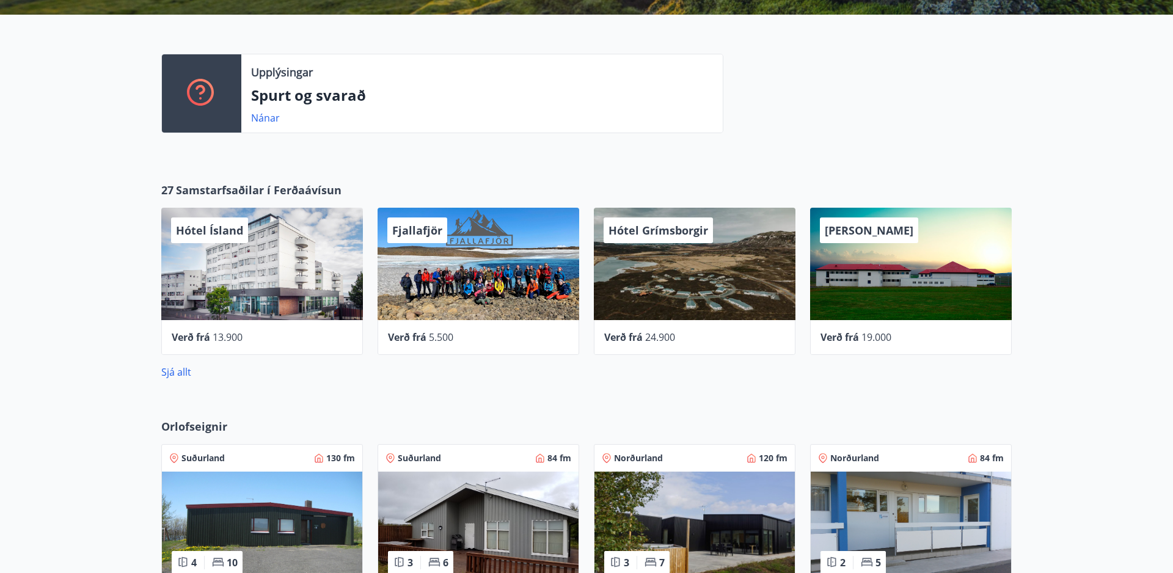
scroll to position [319, 0]
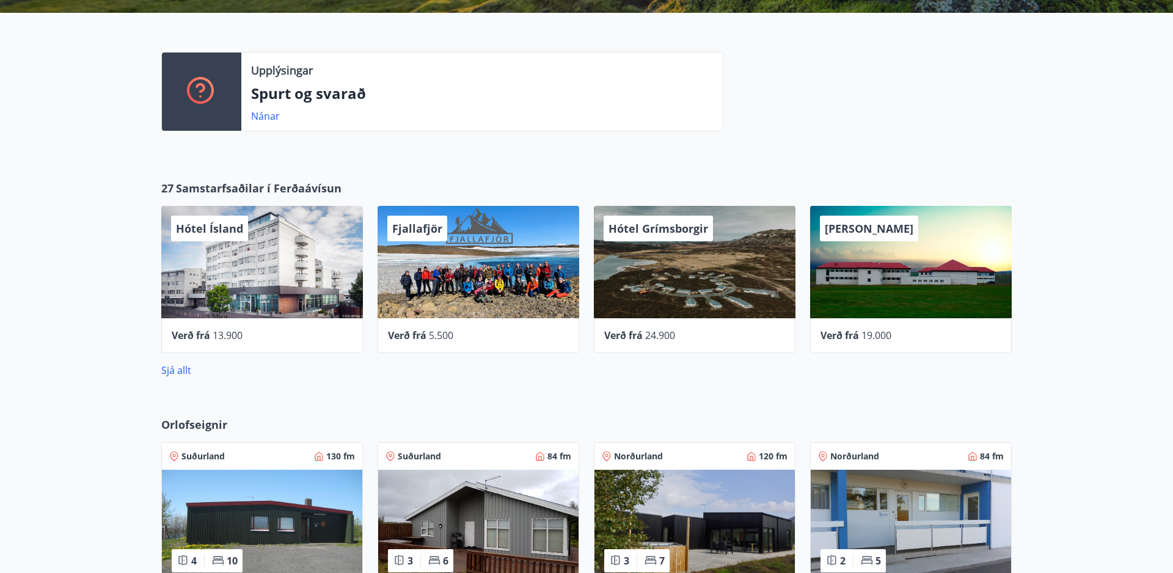
click at [965, 274] on div "Hótel Laugarbakki" at bounding box center [911, 262] width 202 height 112
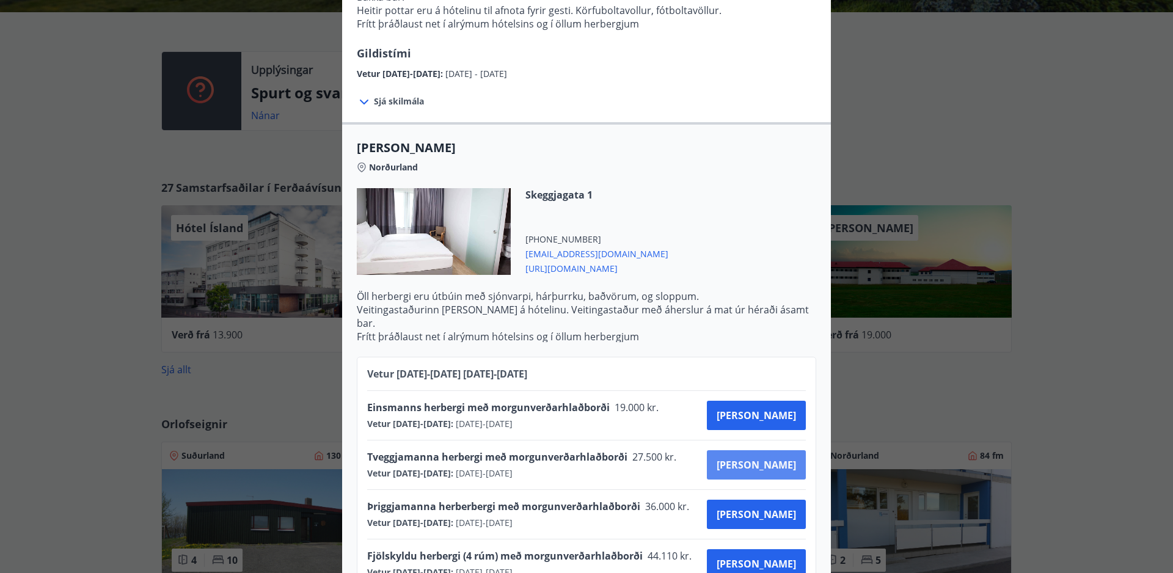
scroll to position [276, 0]
click at [783, 459] on span "Kaupa" at bounding box center [756, 465] width 79 height 13
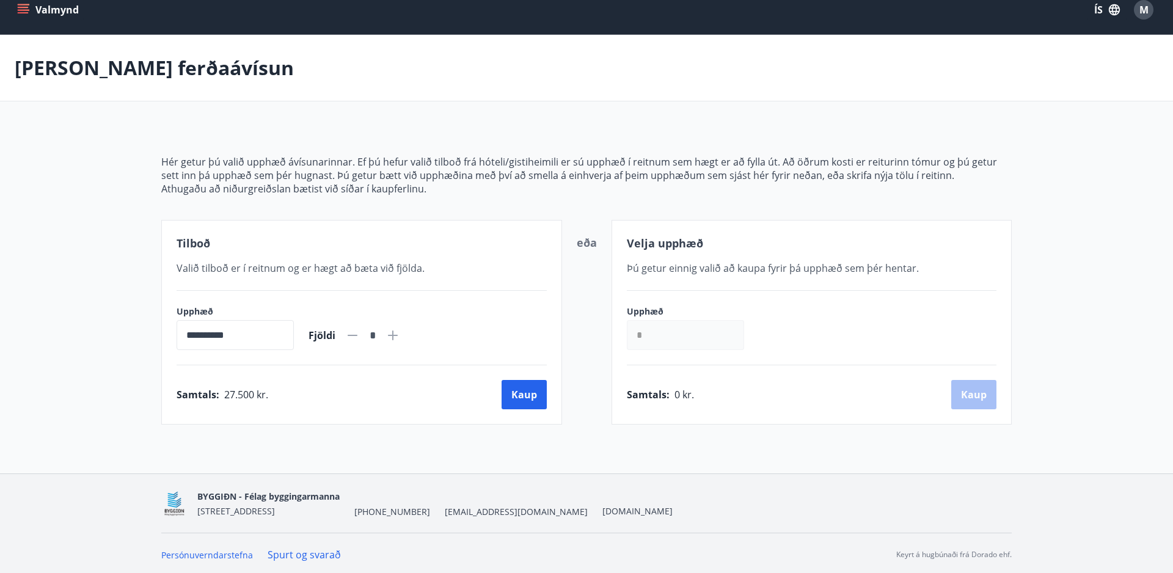
scroll to position [15, 0]
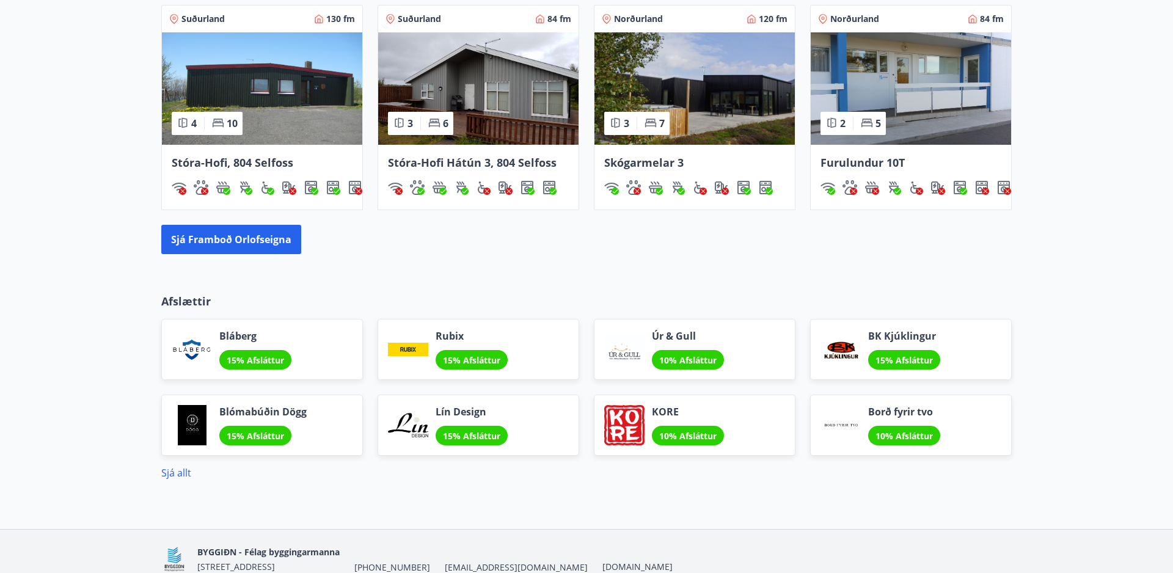
scroll to position [757, 0]
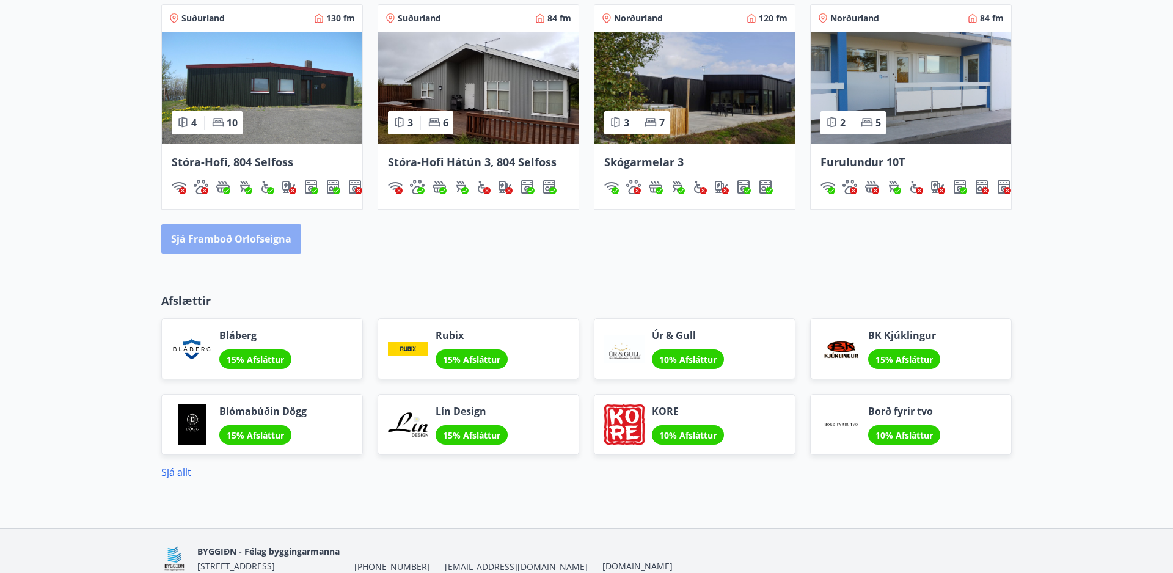
click at [216, 240] on button "Sjá framboð orlofseigna" at bounding box center [231, 238] width 140 height 29
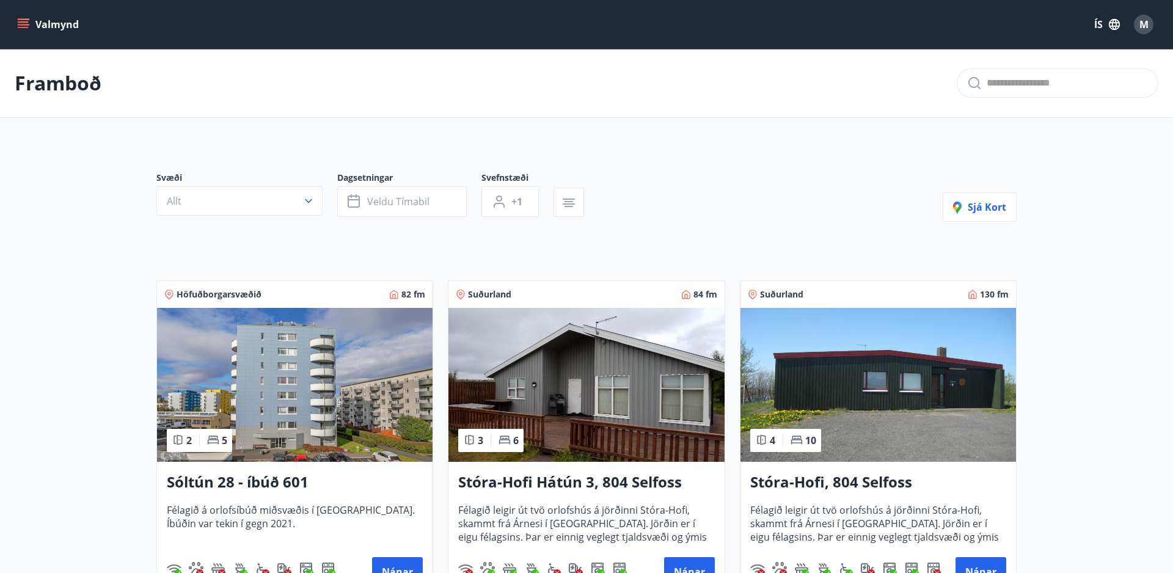
scroll to position [-2, 1]
click at [310, 373] on img at bounding box center [295, 385] width 276 height 154
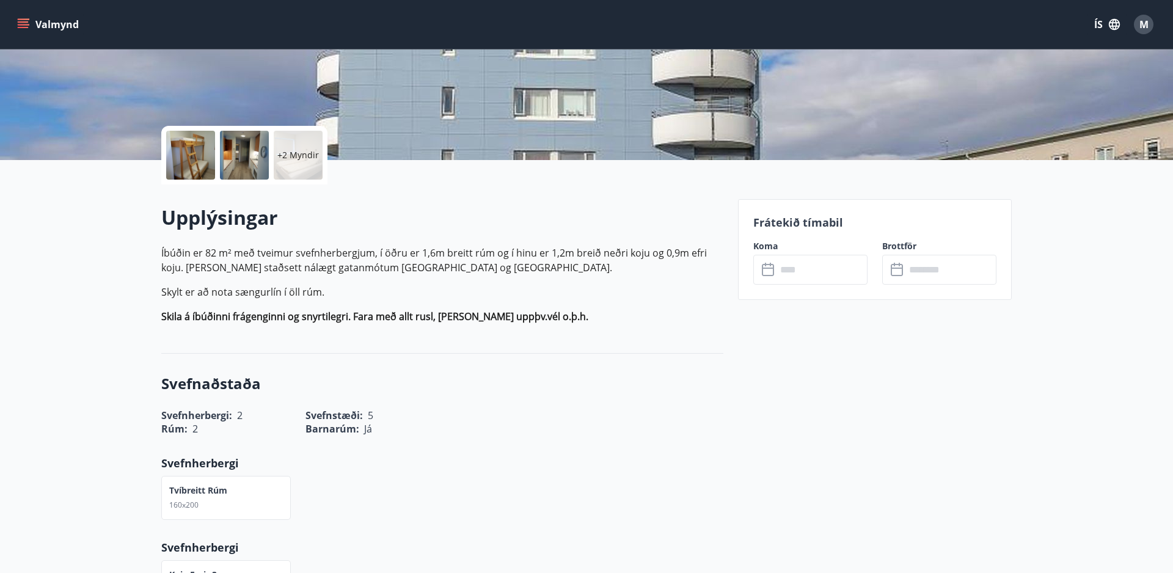
scroll to position [211, 0]
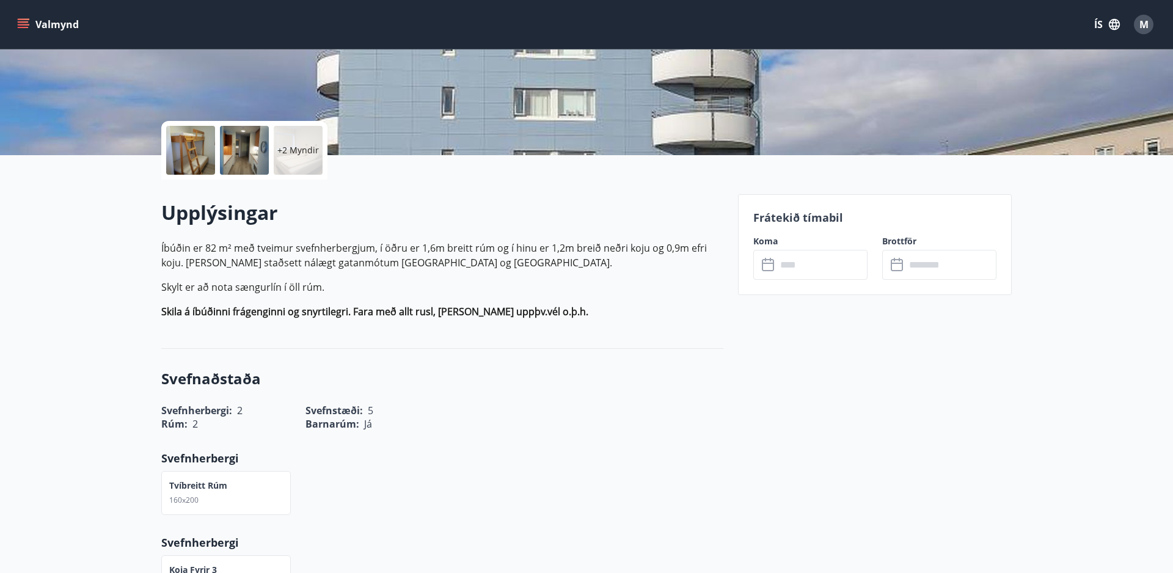
click at [775, 264] on icon at bounding box center [769, 265] width 15 height 15
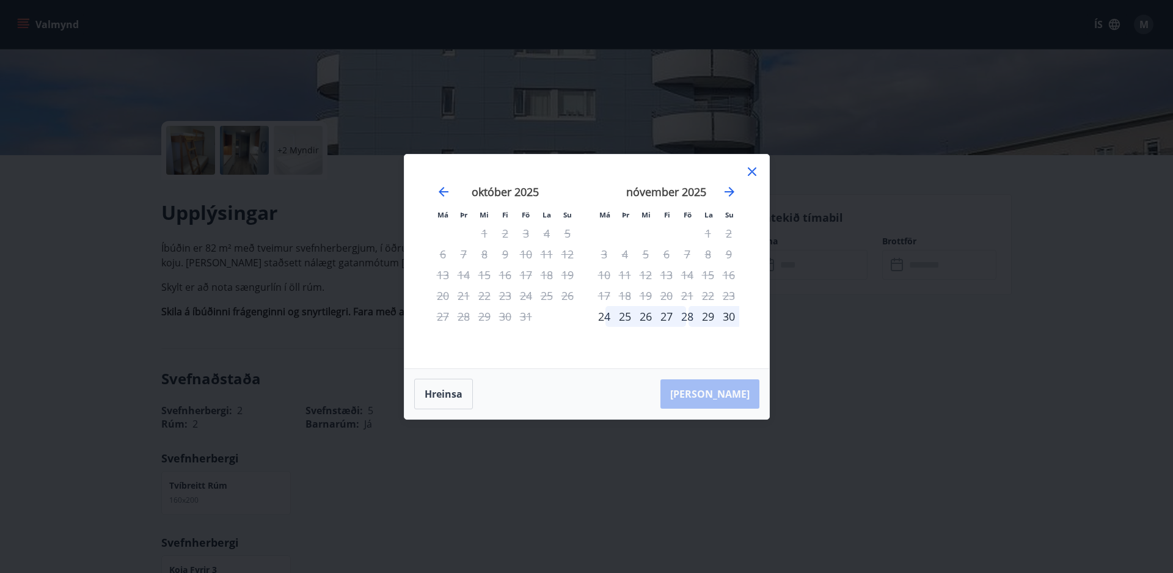
click at [751, 175] on icon at bounding box center [752, 171] width 15 height 15
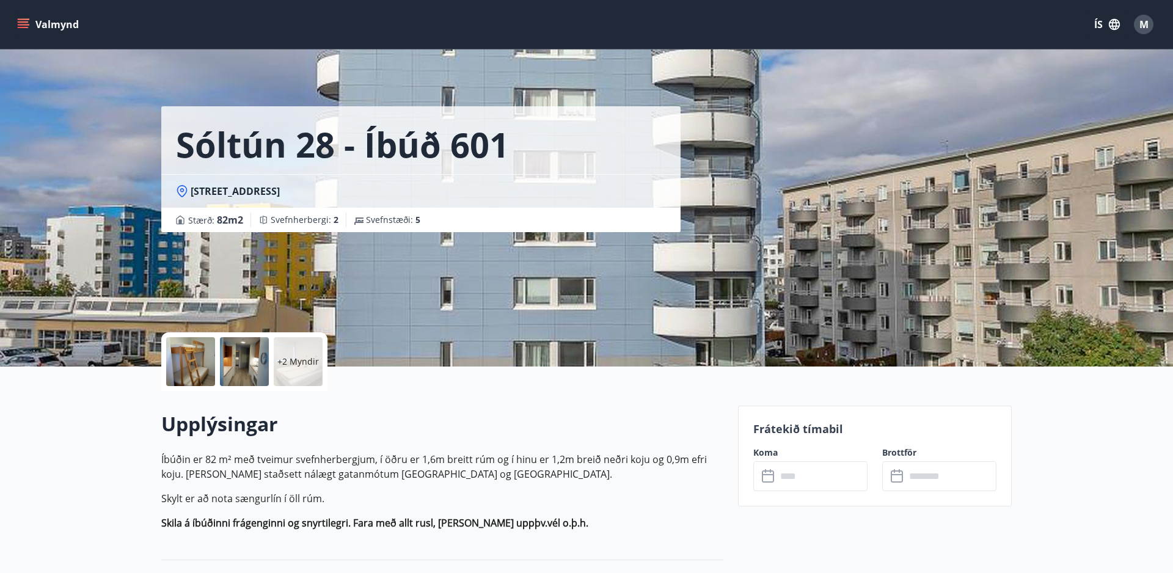
scroll to position [0, 0]
